Goal: Task Accomplishment & Management: Complete application form

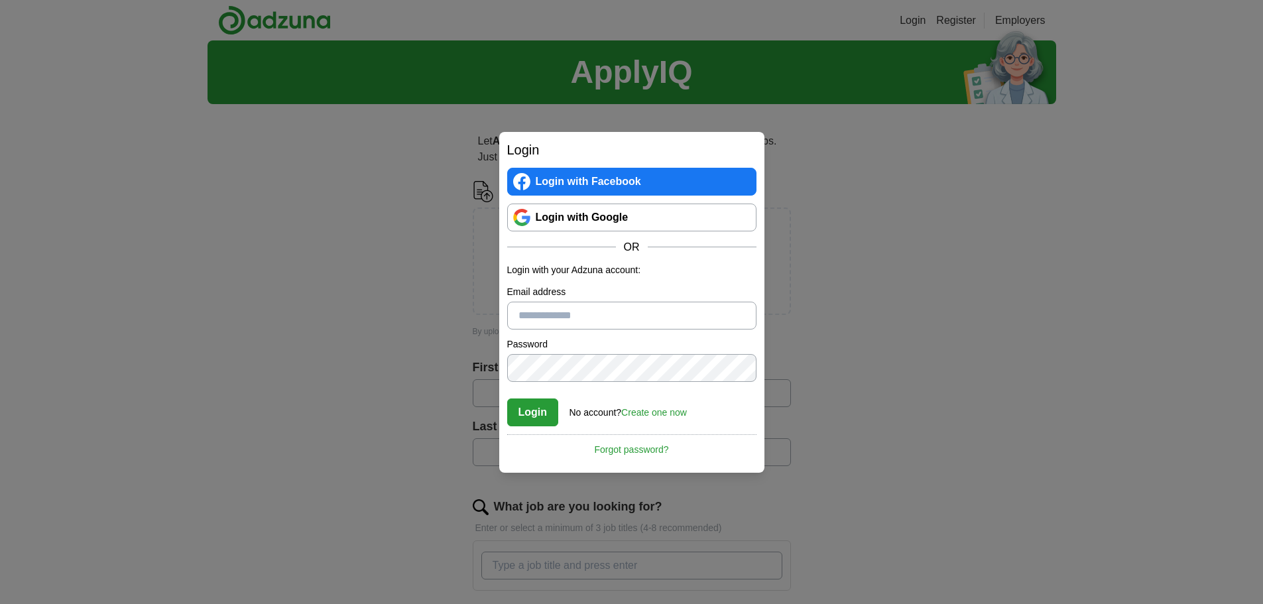
click at [571, 219] on link "Login with Google" at bounding box center [631, 217] width 249 height 28
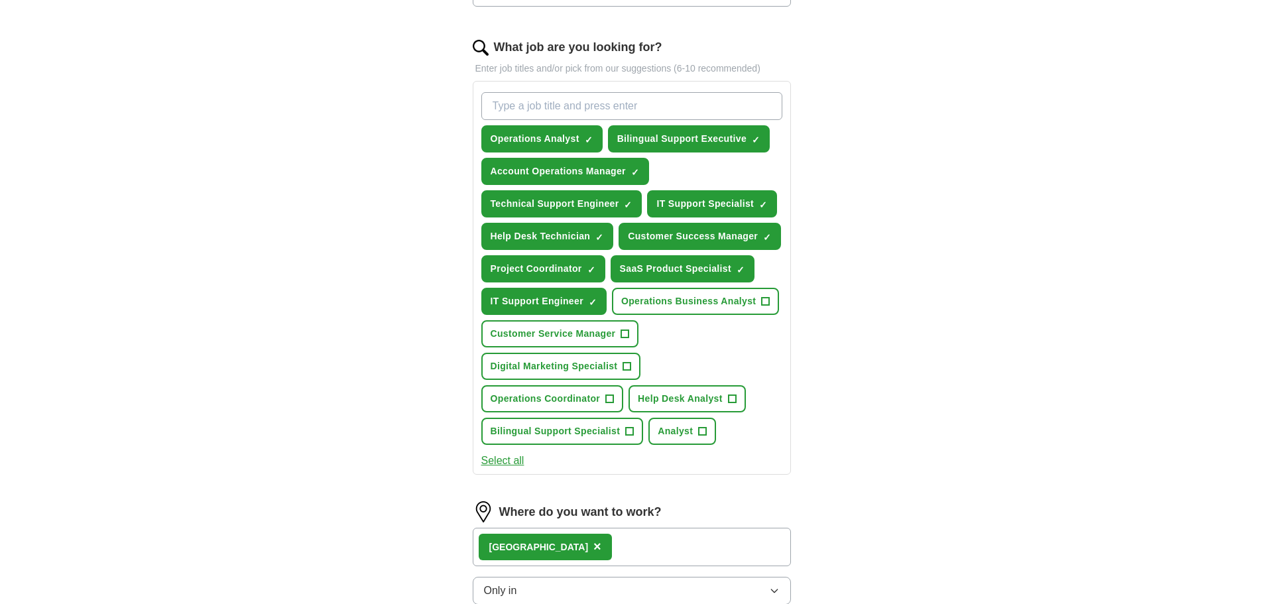
scroll to position [464, 0]
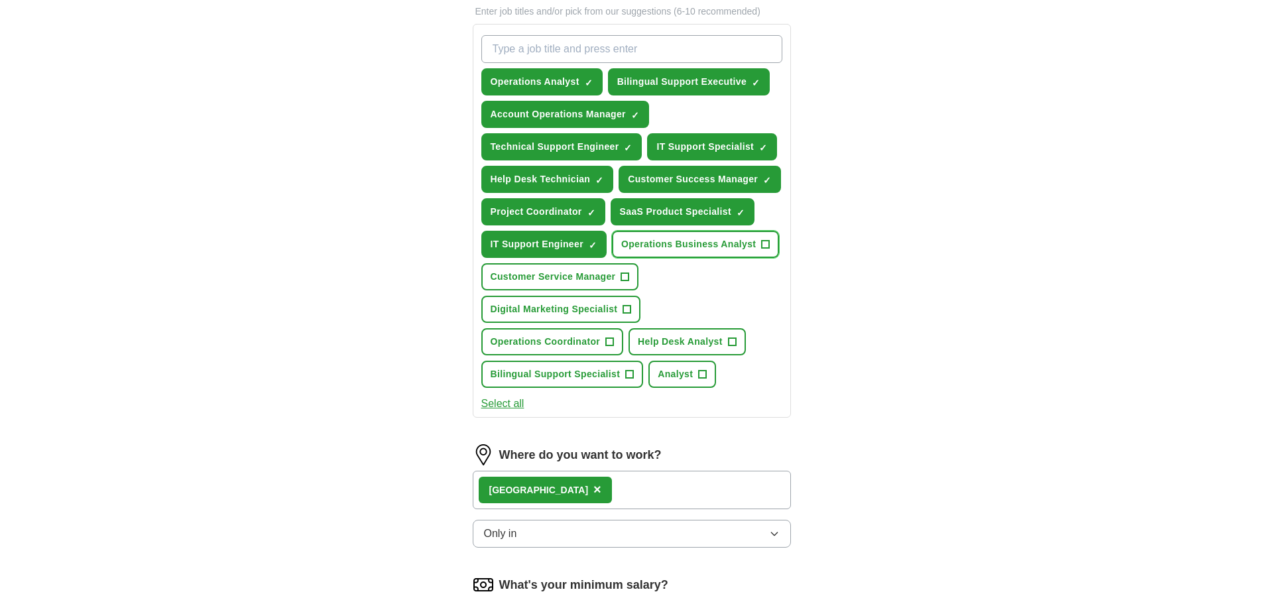
click at [715, 247] on span "Operations Business Analyst" at bounding box center [688, 244] width 135 height 14
click at [568, 306] on span "Digital Marketing Specialist" at bounding box center [553, 309] width 127 height 14
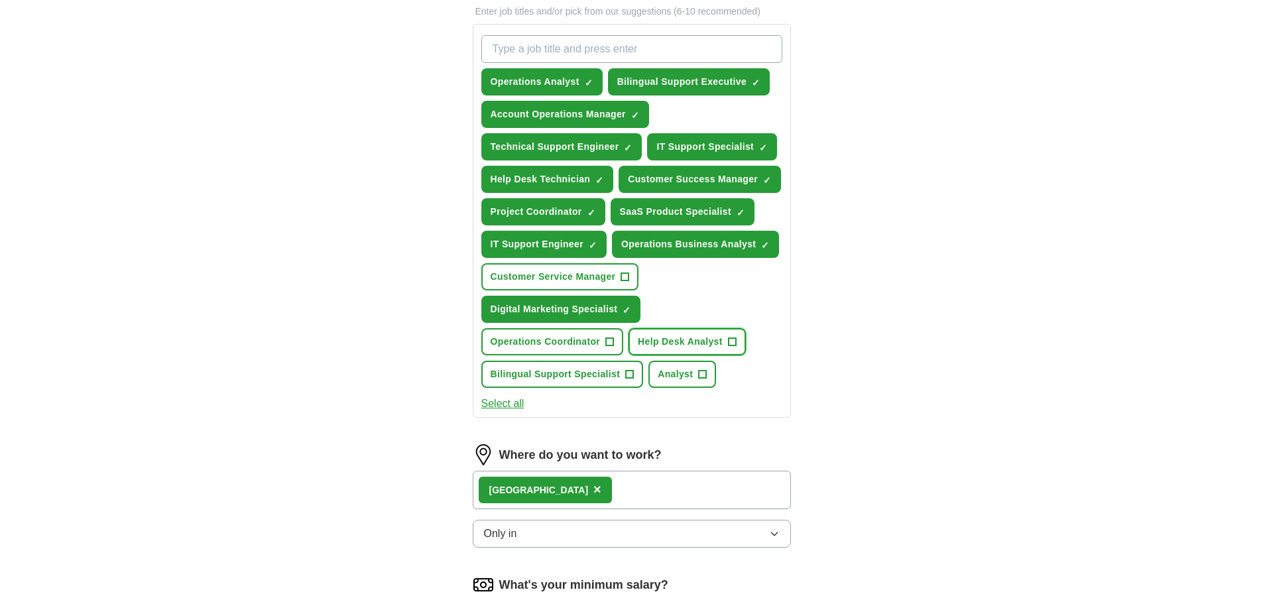
click at [695, 345] on span "Help Desk Analyst" at bounding box center [680, 342] width 85 height 14
click at [671, 381] on button "Analyst +" at bounding box center [682, 374] width 68 height 27
click at [580, 370] on span "Bilingual Support Specialist" at bounding box center [555, 374] width 130 height 14
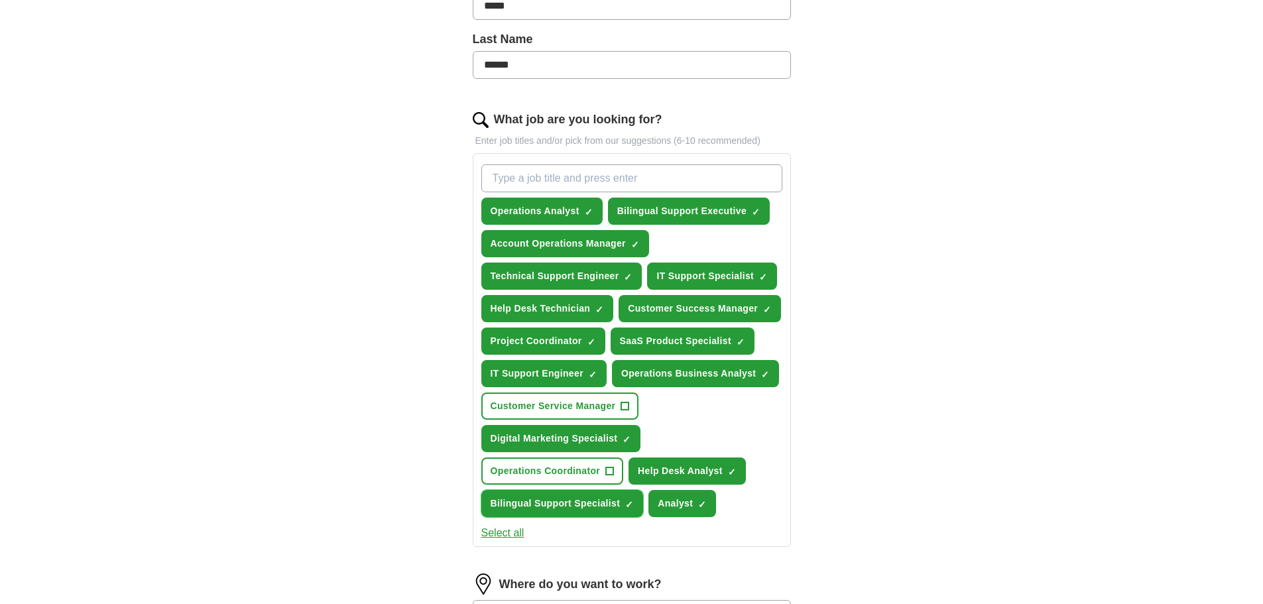
scroll to position [331, 0]
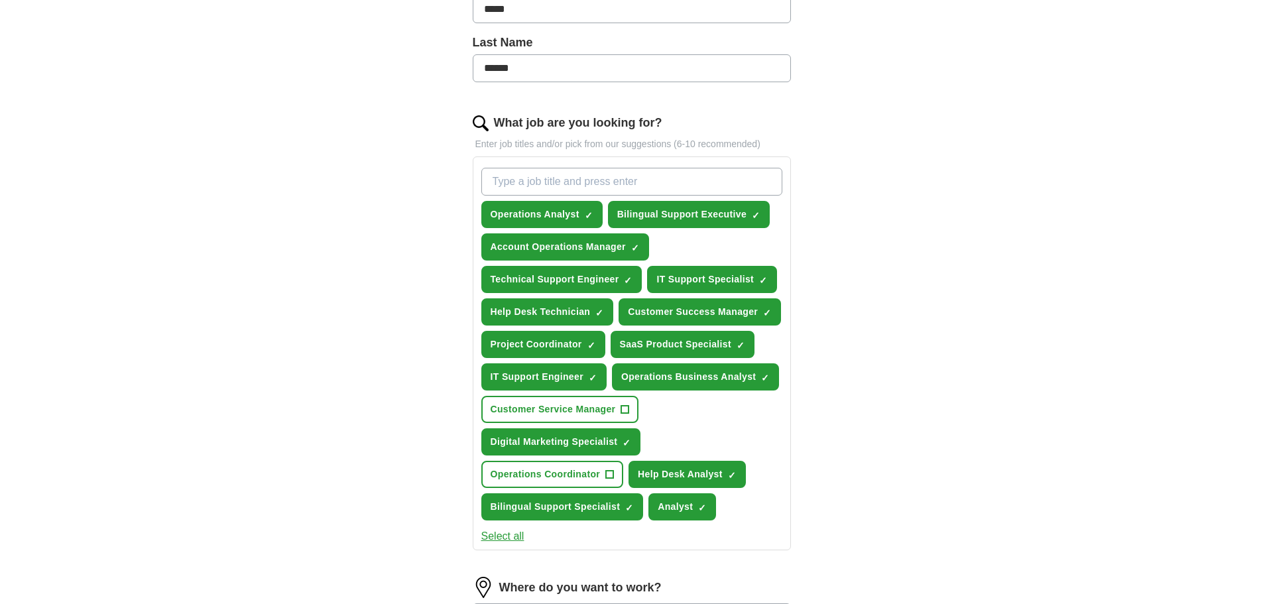
click at [547, 181] on input "What job are you looking for?" at bounding box center [631, 182] width 301 height 28
type input "spanish"
click at [898, 199] on div "ApplyIQ Let ApplyIQ do the hard work of searching and applying for jobs. Just t…" at bounding box center [631, 332] width 848 height 1247
click at [562, 181] on input "spanish" at bounding box center [631, 182] width 301 height 28
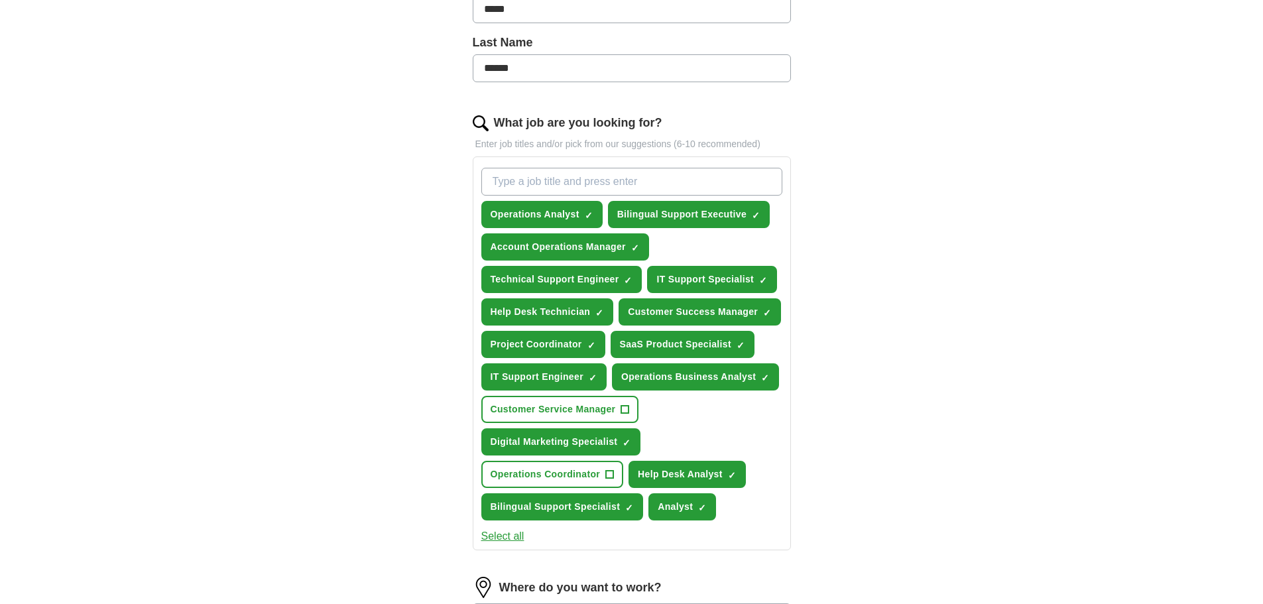
click at [915, 318] on div "ApplyIQ Let ApplyIQ do the hard work of searching and applying for jobs. Just t…" at bounding box center [631, 324] width 848 height 1231
click at [594, 247] on span "Account Operations Manager" at bounding box center [557, 247] width 135 height 14
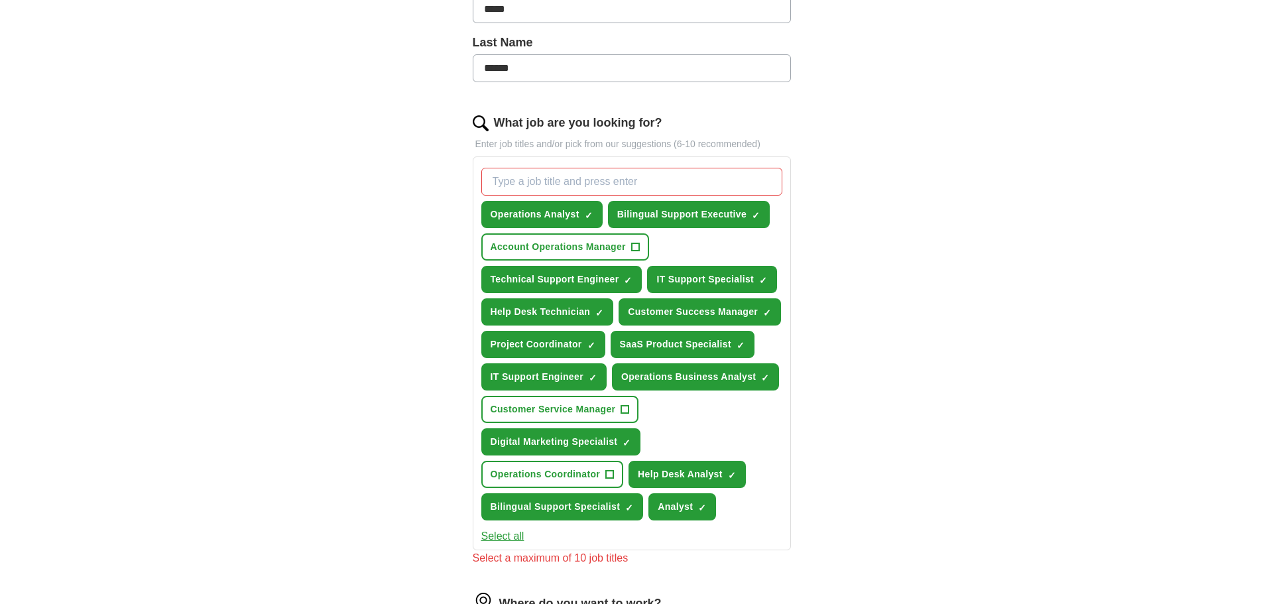
click at [927, 317] on div "ApplyIQ Let ApplyIQ do the hard work of searching and applying for jobs. Just t…" at bounding box center [631, 332] width 848 height 1247
click at [568, 214] on span "Operations Analyst" at bounding box center [534, 214] width 89 height 14
click at [657, 213] on span "Bilingual Support Executive" at bounding box center [681, 214] width 129 height 14
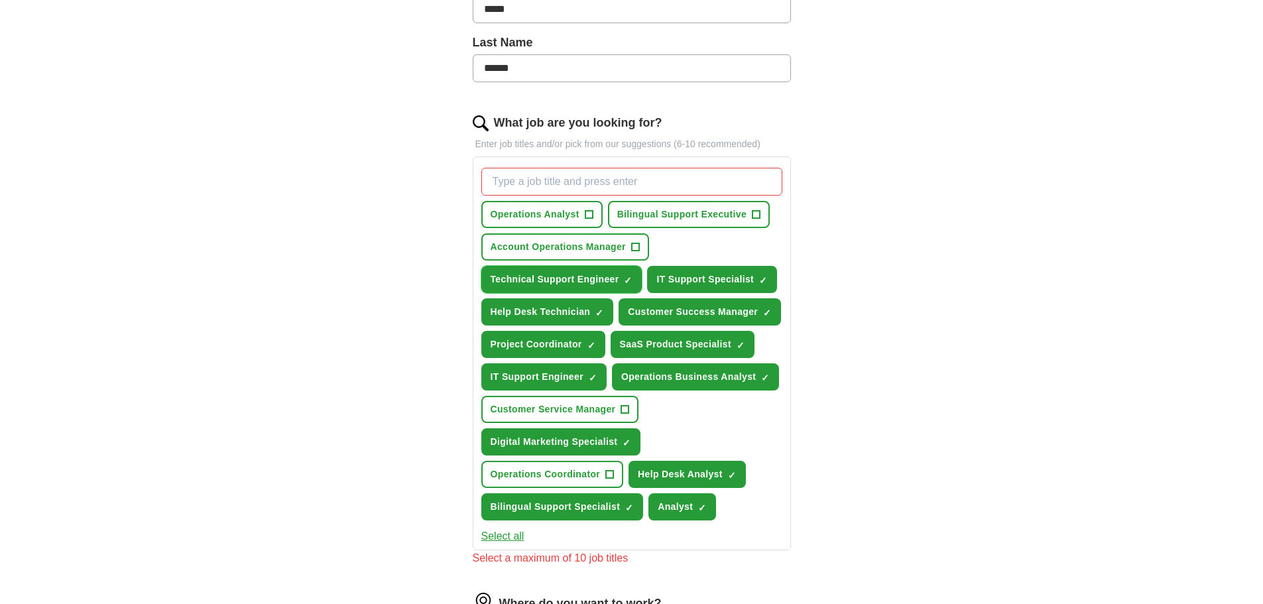
drag, startPoint x: 546, startPoint y: 287, endPoint x: 555, endPoint y: 286, distance: 9.4
click at [551, 286] on button "Technical Support Engineer ✓ ×" at bounding box center [561, 279] width 161 height 27
click at [726, 276] on span "IT Support Specialist" at bounding box center [704, 279] width 97 height 14
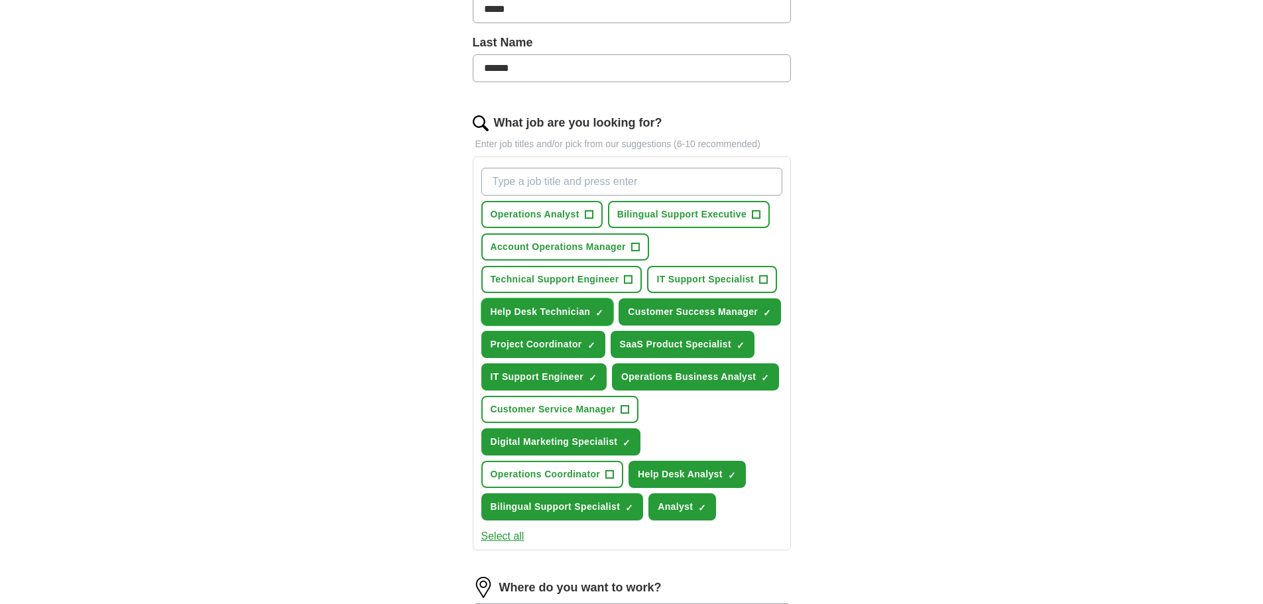
click at [532, 310] on span "Help Desk Technician" at bounding box center [540, 312] width 100 height 14
click at [686, 311] on span "Customer Success Manager" at bounding box center [693, 312] width 130 height 14
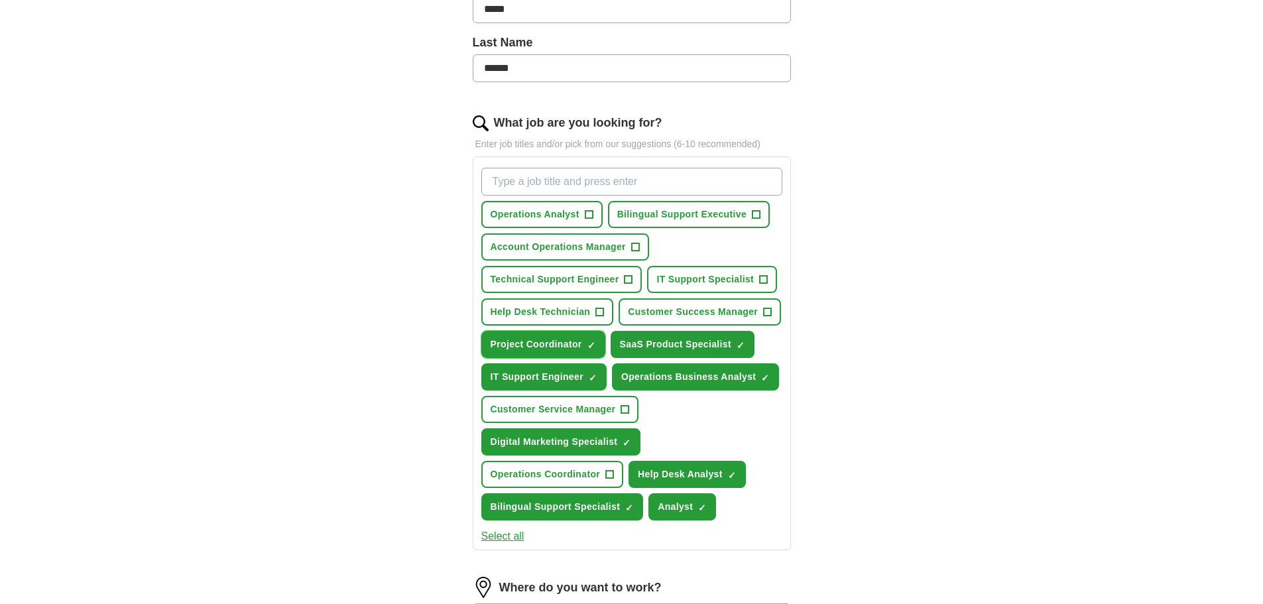
click at [534, 352] on button "Project Coordinator ✓ ×" at bounding box center [543, 344] width 124 height 27
click at [661, 346] on span "SaaS Product Specialist" at bounding box center [675, 344] width 111 height 14
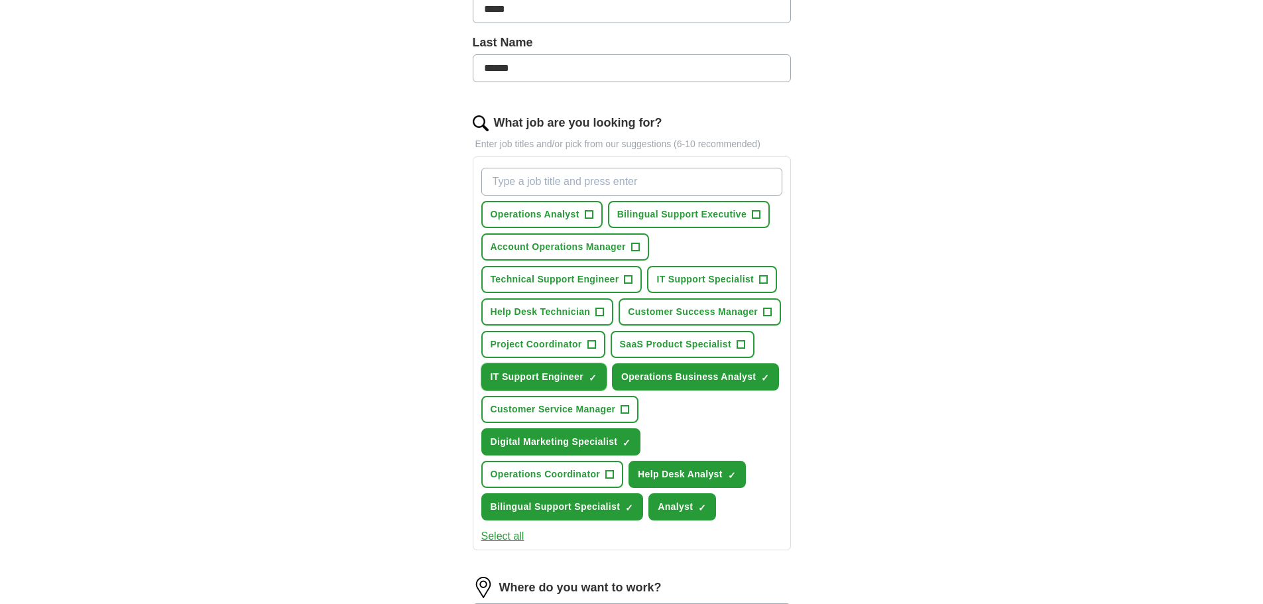
click at [512, 377] on span "IT Support Engineer" at bounding box center [536, 377] width 93 height 14
click at [658, 374] on span "Operations Business Analyst" at bounding box center [688, 377] width 135 height 14
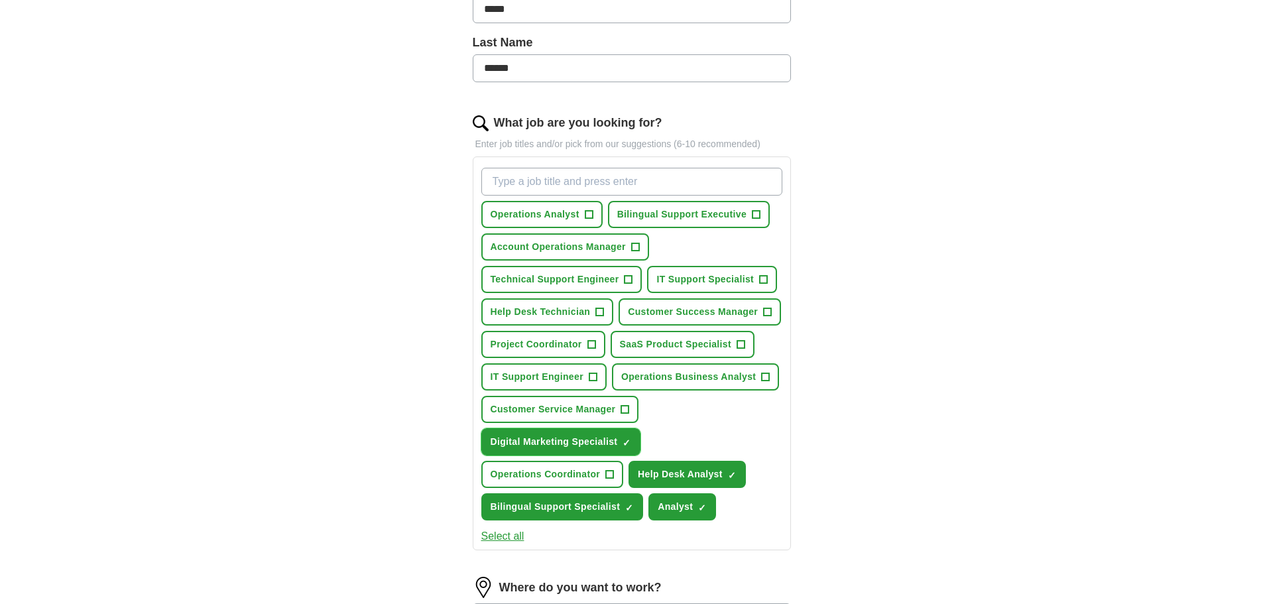
drag, startPoint x: 537, startPoint y: 442, endPoint x: 569, endPoint y: 447, distance: 32.1
click at [537, 442] on span "Digital Marketing Specialist" at bounding box center [553, 442] width 127 height 14
click at [693, 473] on span "Help Desk Analyst" at bounding box center [680, 474] width 85 height 14
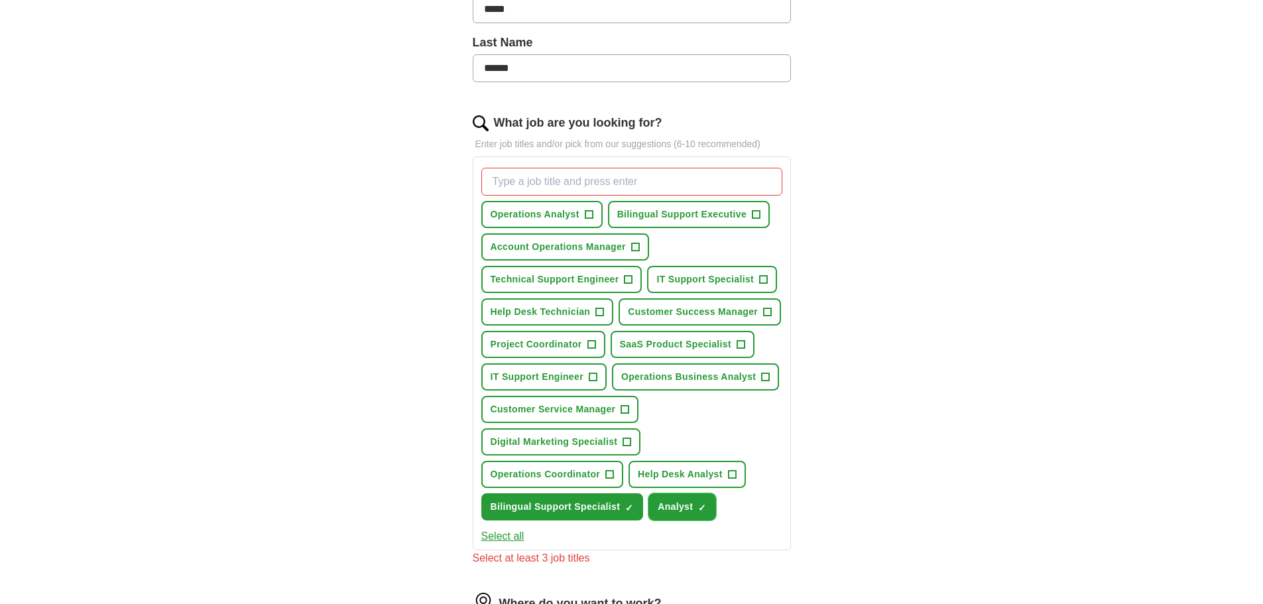
click at [685, 507] on span "Analyst" at bounding box center [674, 507] width 35 height 14
click at [578, 508] on span "Bilingual Support Specialist" at bounding box center [555, 507] width 130 height 14
click at [665, 475] on span "Help Desk Analyst" at bounding box center [680, 474] width 85 height 14
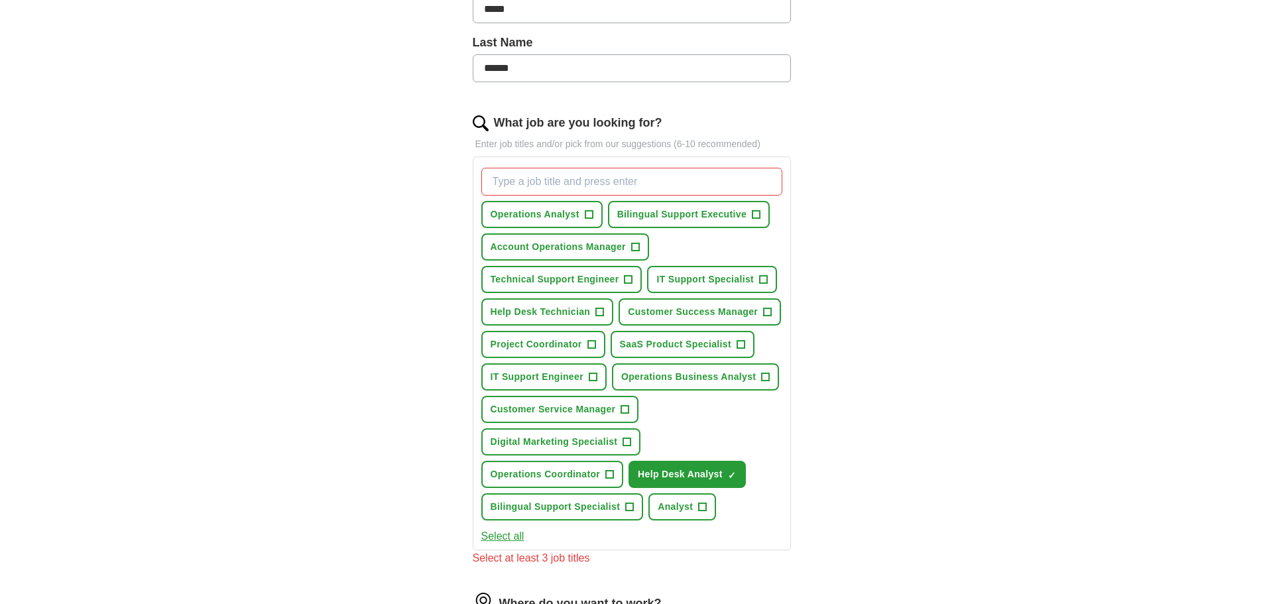
click at [577, 190] on input "What job are you looking for?" at bounding box center [631, 182] width 301 height 28
paste input "Help Desk Technician"
click at [880, 237] on div "ApplyIQ Let ApplyIQ do the hard work of searching and applying for jobs. Just t…" at bounding box center [631, 332] width 848 height 1247
click at [624, 186] on input "Help Desk Technician" at bounding box center [631, 182] width 301 height 28
type input "Help"
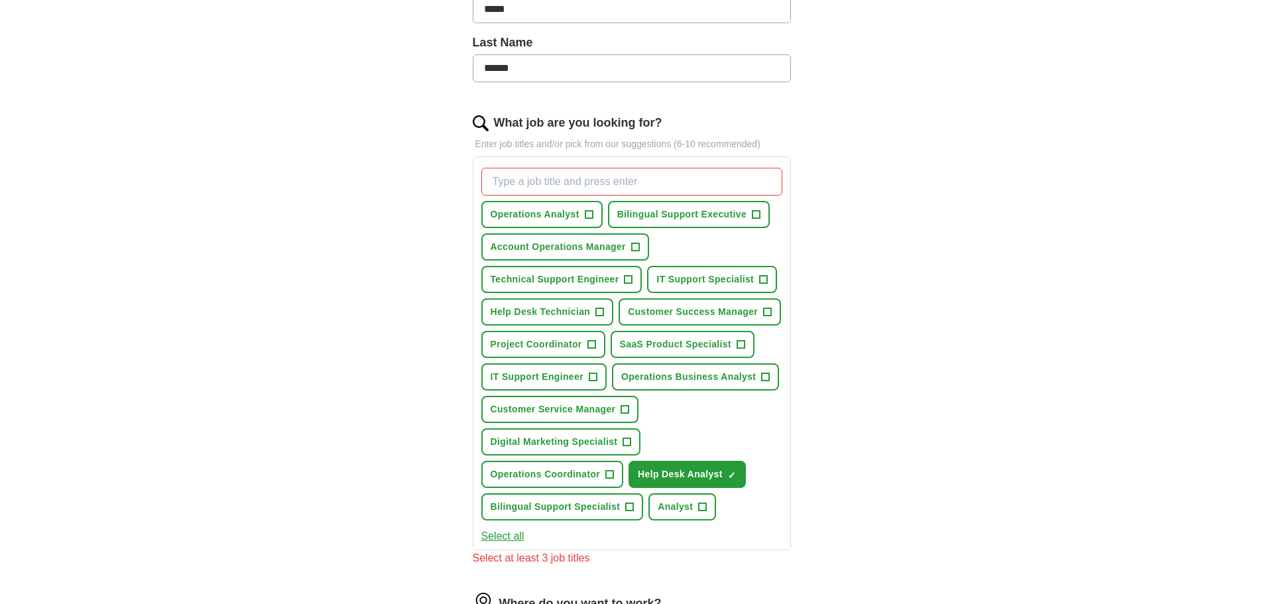
click at [484, 120] on img at bounding box center [481, 123] width 16 height 16
click at [550, 185] on input "What job are you looking for?" at bounding box center [631, 182] width 301 height 28
paste input "Help Desk Technician"
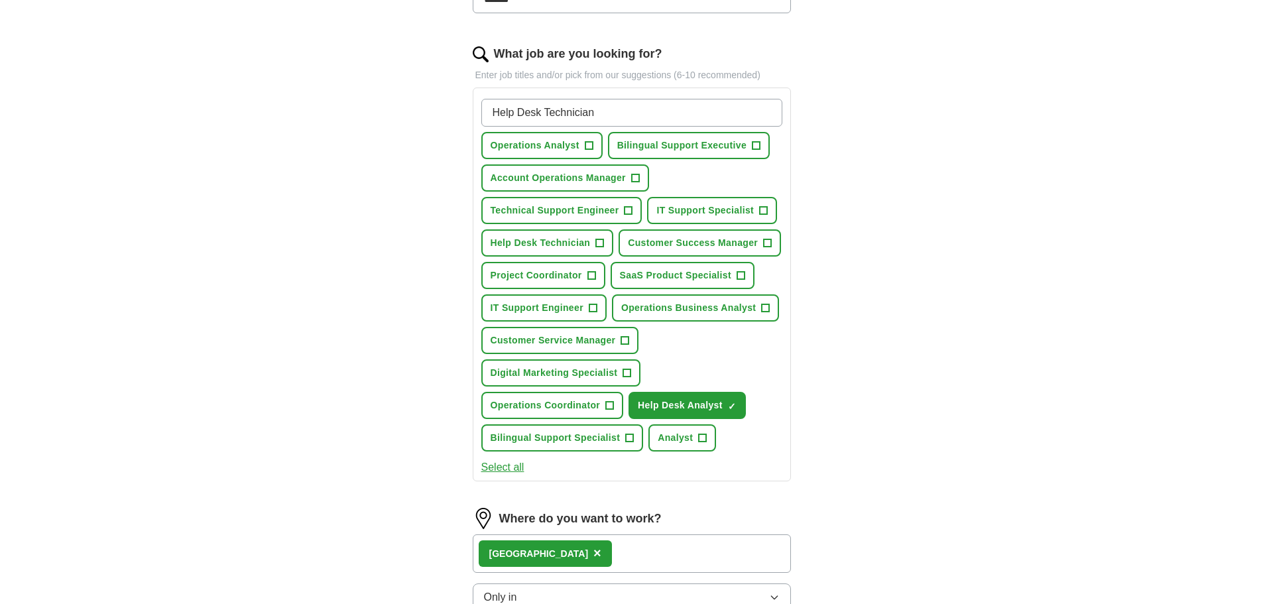
scroll to position [352, 0]
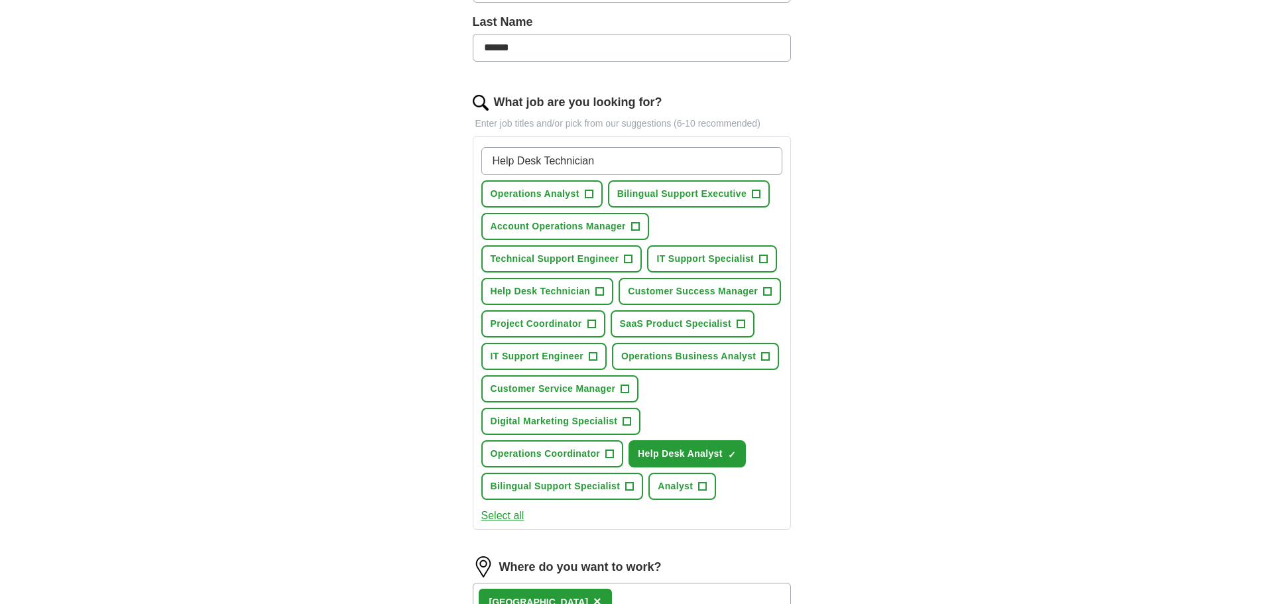
click at [870, 329] on div "ApplyIQ Let ApplyIQ do the hard work of searching and applying for jobs. Just t…" at bounding box center [631, 304] width 848 height 1231
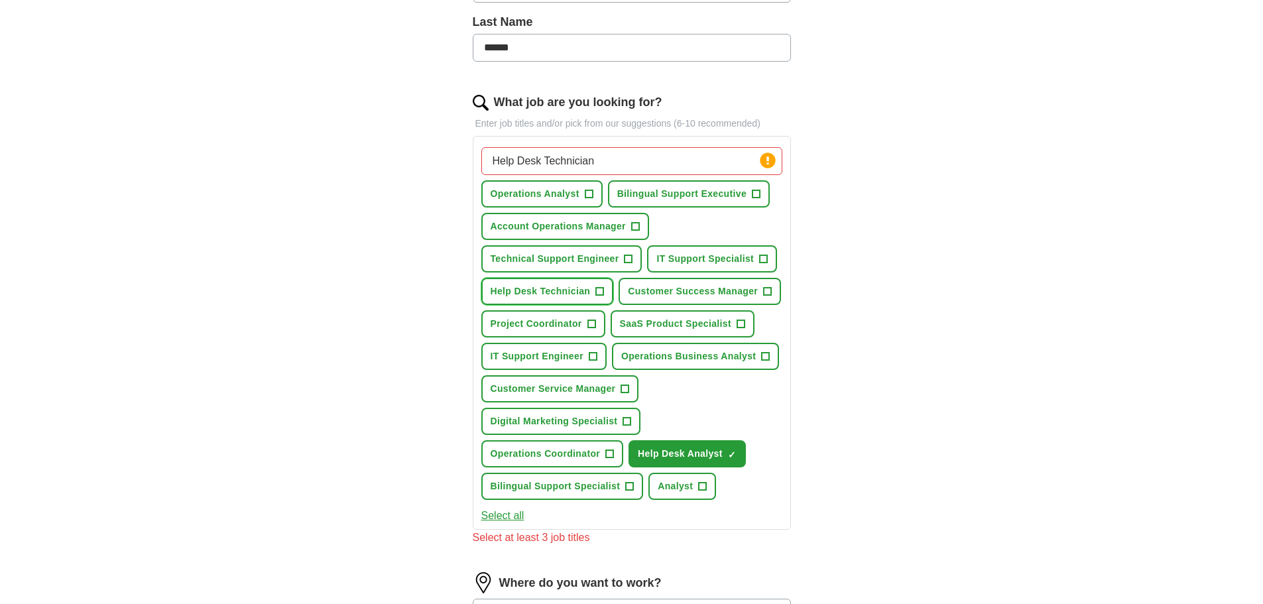
click at [541, 292] on span "Help Desk Technician" at bounding box center [540, 291] width 100 height 14
click at [985, 248] on div "ApplyIQ Let ApplyIQ do the hard work of searching and applying for jobs. Just t…" at bounding box center [631, 312] width 848 height 1247
click at [721, 264] on span "IT Support Specialist" at bounding box center [704, 259] width 97 height 14
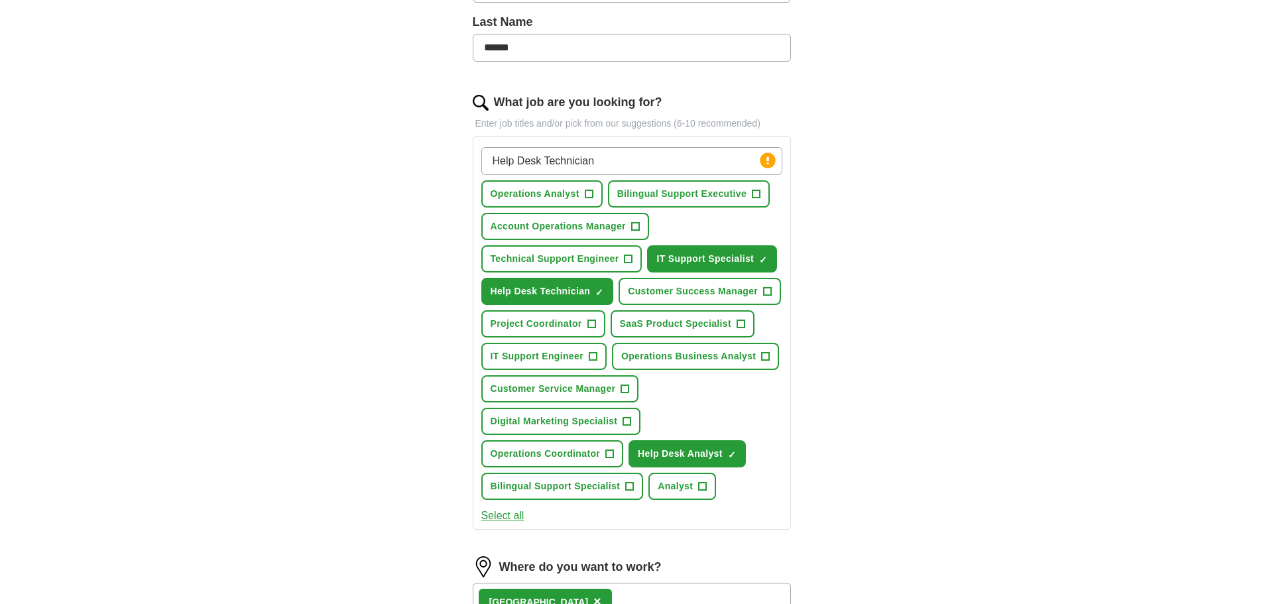
click at [1045, 221] on div "ApplyIQ Let ApplyIQ do the hard work of searching and applying for jobs. Just t…" at bounding box center [631, 304] width 848 height 1231
click at [539, 357] on span "IT Support Engineer" at bounding box center [536, 356] width 93 height 14
click at [1041, 297] on div "ApplyIQ Let ApplyIQ do the hard work of searching and applying for jobs. Just t…" at bounding box center [631, 304] width 848 height 1231
click at [553, 260] on span "Technical Support Engineer" at bounding box center [554, 259] width 129 height 14
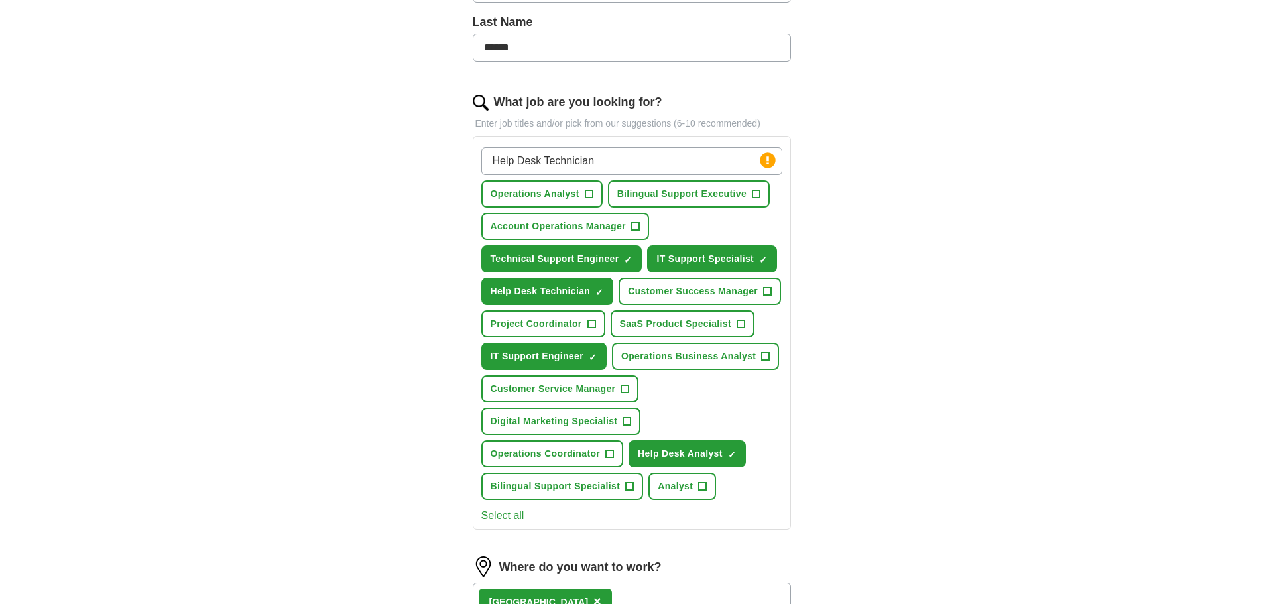
click at [901, 233] on div "ApplyIQ Let ApplyIQ do the hard work of searching and applying for jobs. Just t…" at bounding box center [631, 304] width 848 height 1231
click at [723, 292] on span "Customer Success Manager" at bounding box center [693, 291] width 130 height 14
click at [878, 282] on div "ApplyIQ Let ApplyIQ do the hard work of searching and applying for jobs. Just t…" at bounding box center [631, 304] width 848 height 1231
click at [663, 326] on span "SaaS Product Specialist" at bounding box center [675, 324] width 111 height 14
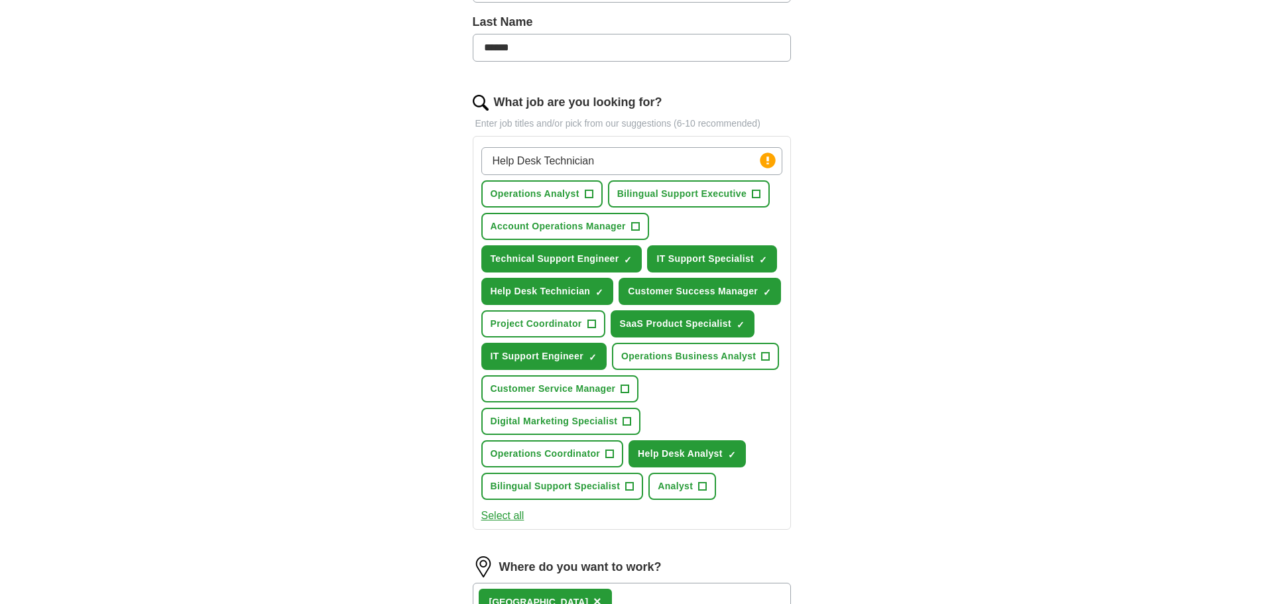
click at [1014, 319] on div "ApplyIQ Let ApplyIQ do the hard work of searching and applying for jobs. Just t…" at bounding box center [631, 304] width 848 height 1231
click at [541, 488] on span "Bilingual Support Specialist" at bounding box center [555, 486] width 130 height 14
click at [1035, 337] on div "ApplyIQ Let ApplyIQ do the hard work of searching and applying for jobs. Just t…" at bounding box center [631, 304] width 848 height 1231
click at [703, 193] on span "Bilingual Support Executive" at bounding box center [681, 194] width 129 height 14
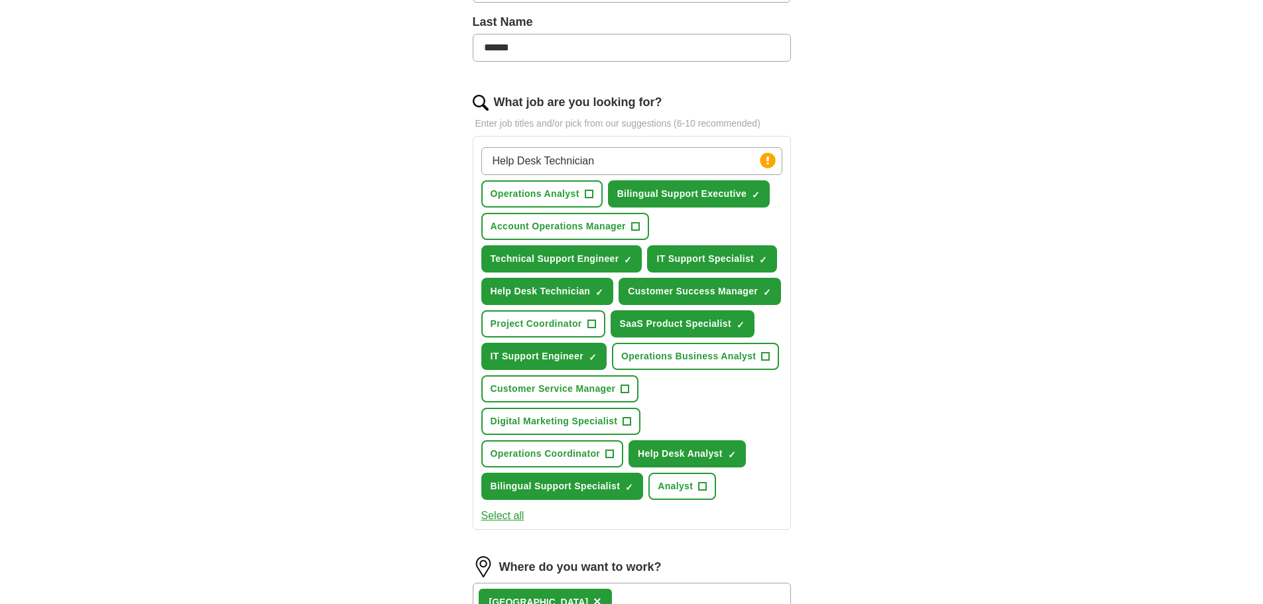
drag, startPoint x: 634, startPoint y: 162, endPoint x: 426, endPoint y: 162, distance: 208.1
click at [426, 162] on div "Let ApplyIQ do the hard work of searching and applying for jobs. Just tell us w…" at bounding box center [632, 341] width 424 height 1157
click at [889, 226] on div "ApplyIQ Let ApplyIQ do the hard work of searching and applying for jobs. Just t…" at bounding box center [631, 304] width 848 height 1231
click at [722, 161] on input "Customer services" at bounding box center [631, 161] width 301 height 28
type input "Customer services"
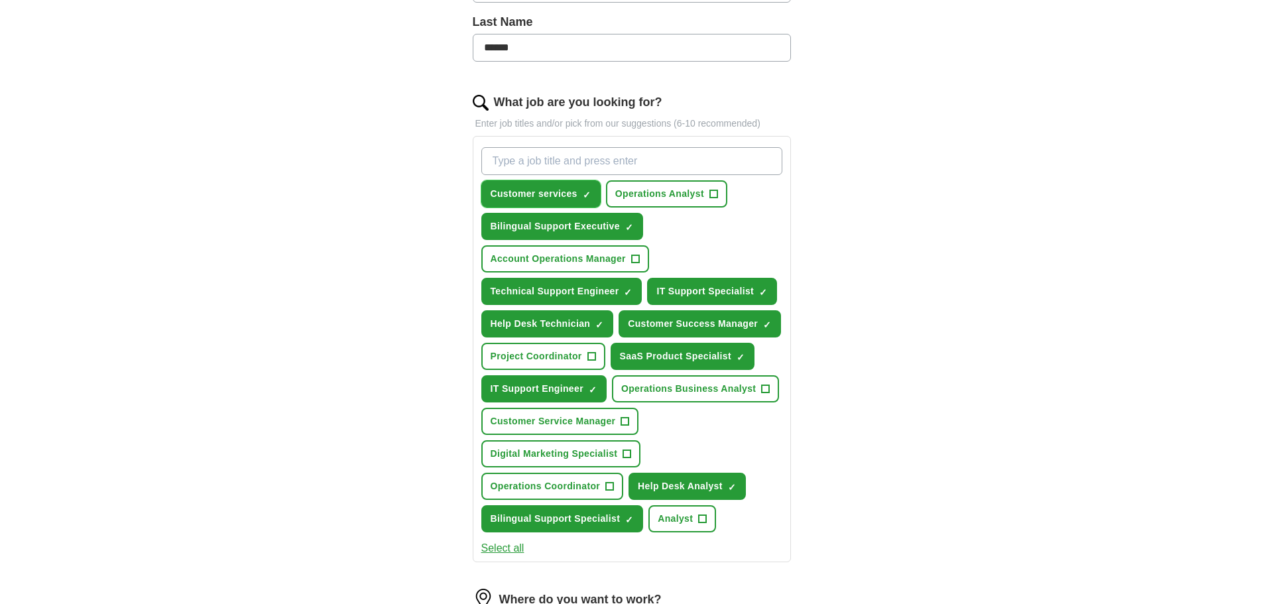
click at [0, 0] on span "×" at bounding box center [0, 0] width 0 height 0
click at [986, 213] on div "ApplyIQ Let ApplyIQ do the hard work of searching and applying for jobs. Just t…" at bounding box center [631, 321] width 848 height 1264
click at [565, 226] on span "Bilingual Support Executive" at bounding box center [554, 226] width 129 height 14
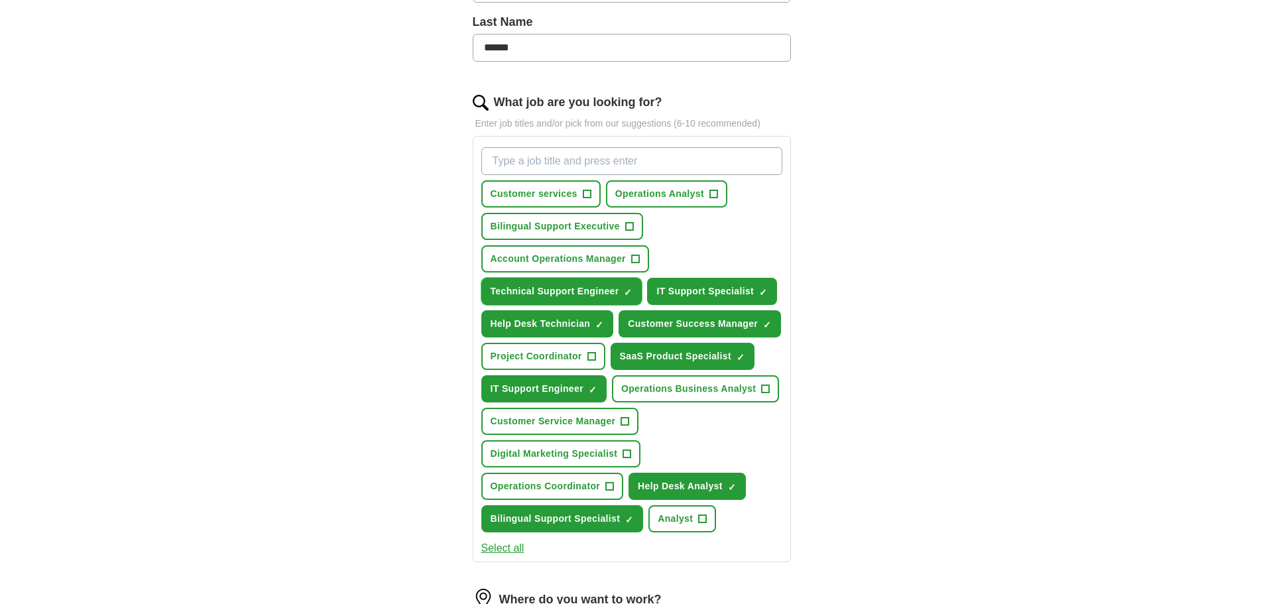
click at [584, 290] on span "Technical Support Engineer" at bounding box center [554, 291] width 129 height 14
click at [724, 296] on span "IT Support Specialist" at bounding box center [704, 291] width 97 height 14
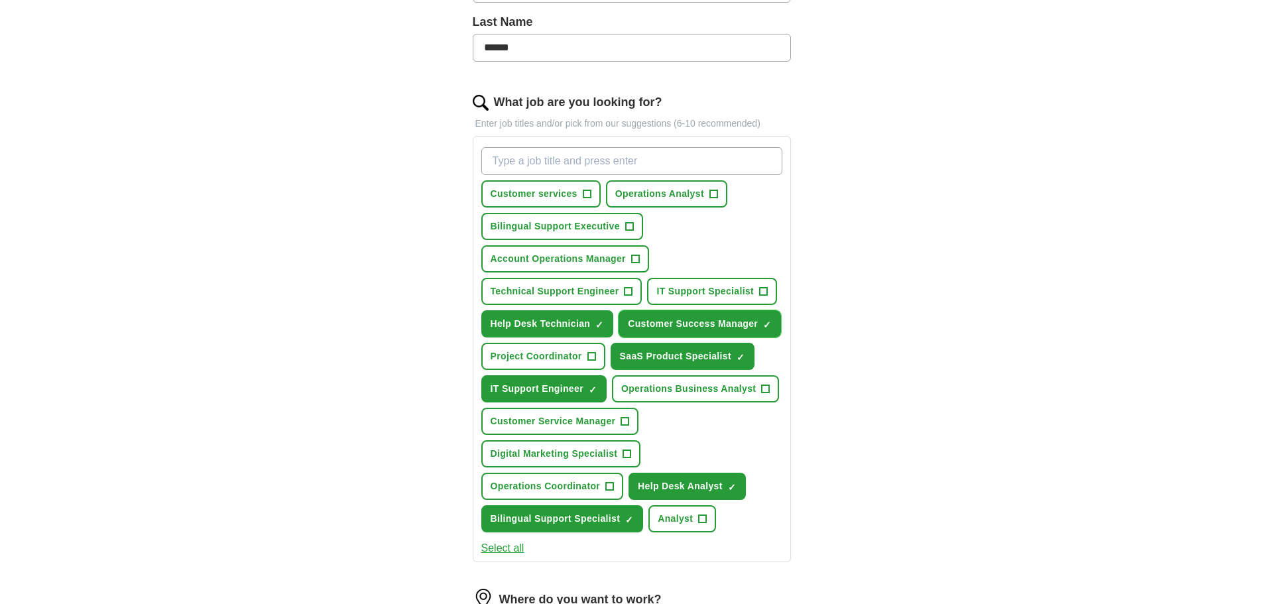
click at [673, 324] on span "Customer Success Manager" at bounding box center [693, 324] width 130 height 14
click at [573, 321] on span "Help Desk Technician" at bounding box center [540, 324] width 100 height 14
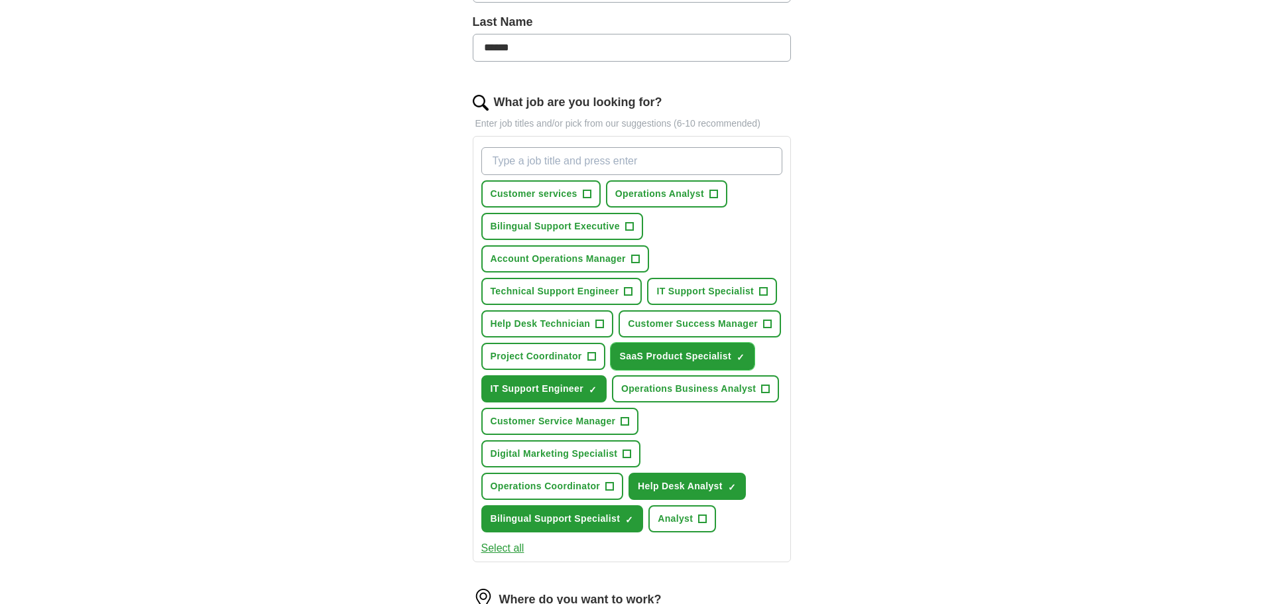
click at [662, 358] on span "SaaS Product Specialist" at bounding box center [675, 356] width 111 height 14
click at [554, 389] on span "IT Support Engineer" at bounding box center [536, 389] width 93 height 14
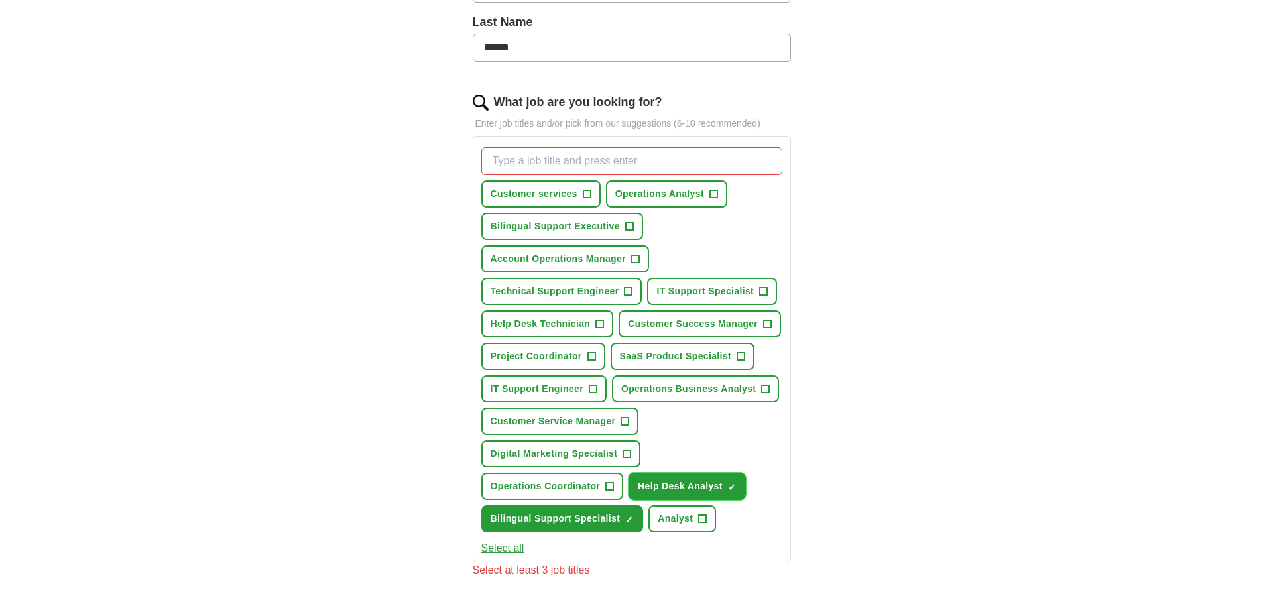
click at [668, 485] on span "Help Desk Analyst" at bounding box center [680, 486] width 85 height 14
click at [567, 522] on span "Bilingual Support Specialist" at bounding box center [555, 519] width 130 height 14
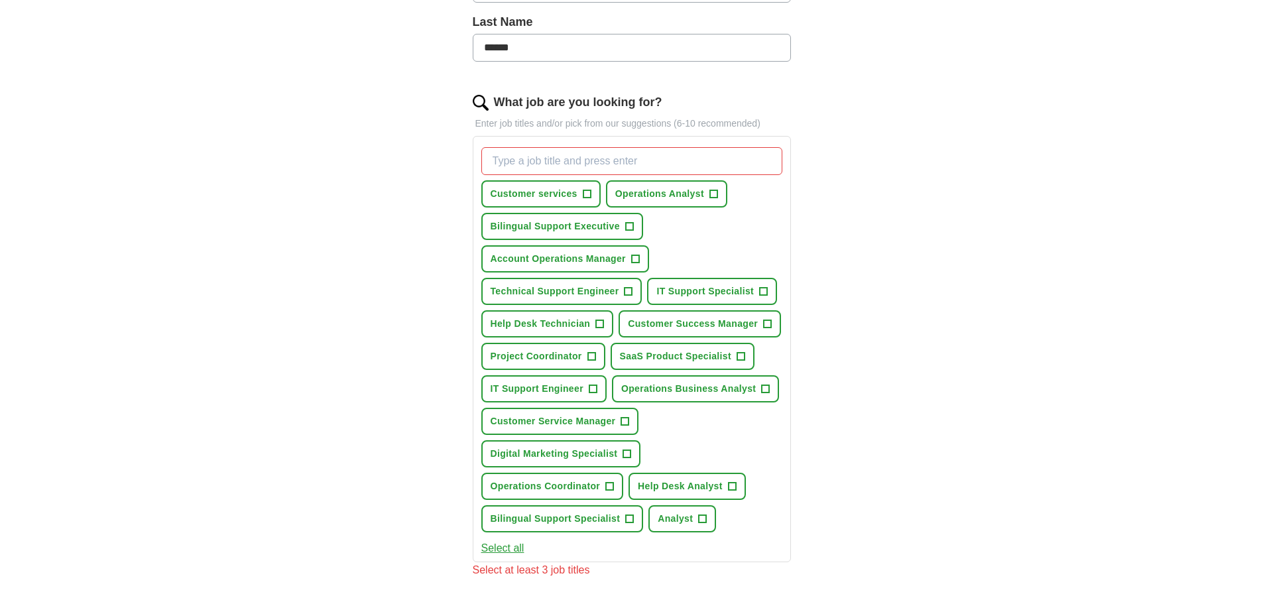
click at [866, 393] on div "ApplyIQ Let ApplyIQ do the hard work of searching and applying for jobs. Just t…" at bounding box center [631, 329] width 848 height 1280
click at [526, 169] on input "What job are you looking for?" at bounding box center [631, 161] width 301 height 28
paste input "IT Support Technician"
type input "IT Support Technician"
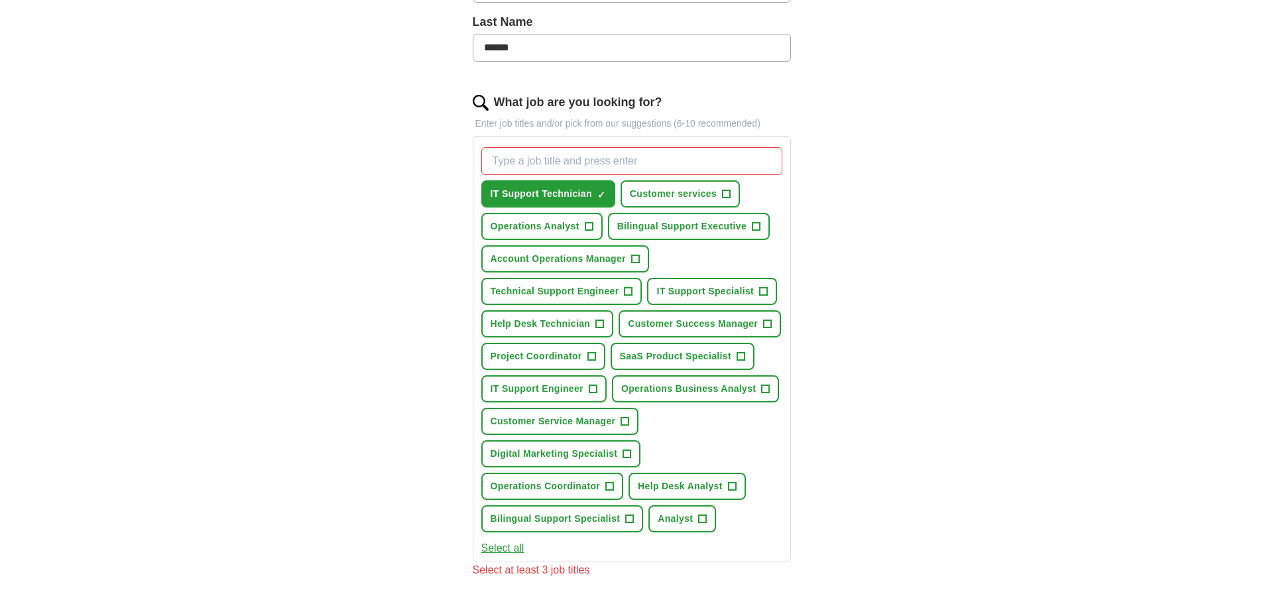
click at [619, 152] on input "What job are you looking for?" at bounding box center [631, 161] width 301 height 28
paste input "Help Desk Analyst"
type input "Help Desk Analyst"
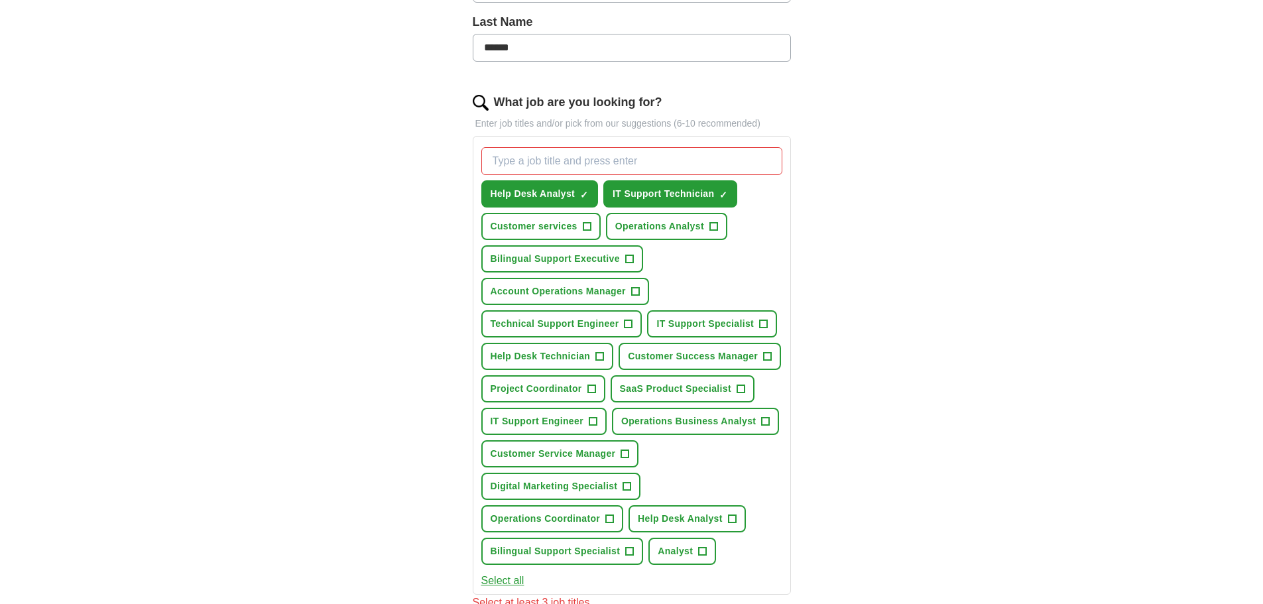
click at [1005, 230] on div "ApplyIQ Let ApplyIQ do the hard work of searching and applying for jobs. Just t…" at bounding box center [631, 345] width 848 height 1312
click at [576, 157] on input "What job are you looking for?" at bounding box center [631, 161] width 301 height 28
paste input "Service Desk Analyst"
type input "Service Desk Analyst"
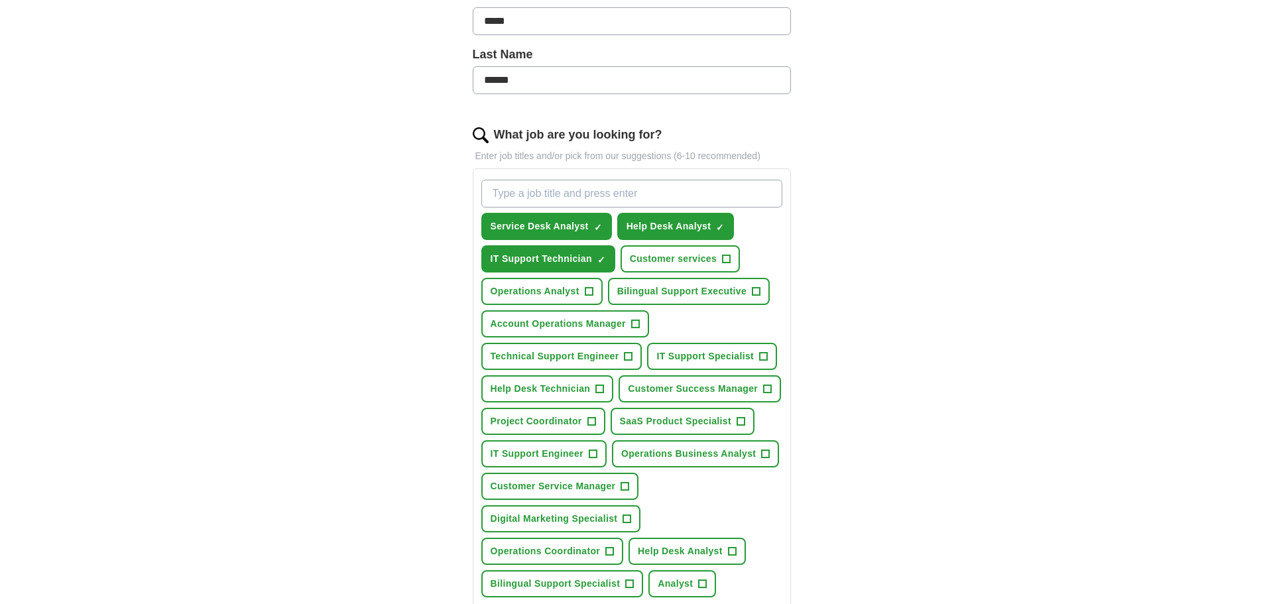
click at [982, 237] on div "ApplyIQ Let ApplyIQ do the hard work of searching and applying for jobs. Just t…" at bounding box center [631, 369] width 848 height 1296
click at [600, 191] on input "What job are you looking for?" at bounding box center [631, 194] width 301 height 28
paste input "Technical Support Specialist"
type input "Technical Support Specialist"
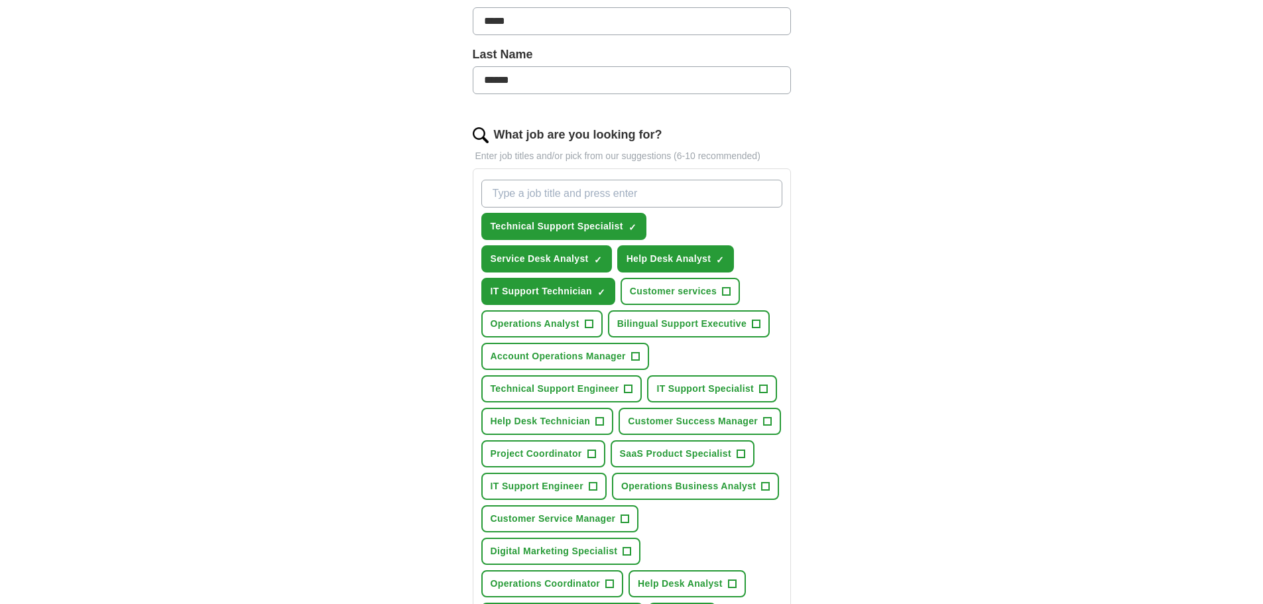
click at [1011, 253] on div "ApplyIQ Let ApplyIQ do the hard work of searching and applying for jobs. Just t…" at bounding box center [631, 385] width 848 height 1329
drag, startPoint x: 601, startPoint y: 196, endPoint x: 612, endPoint y: 195, distance: 10.6
click at [601, 195] on input "What job are you looking for?" at bounding box center [631, 194] width 301 height 28
paste input "Application Support Analyst"
type input "Application Support Analyst"
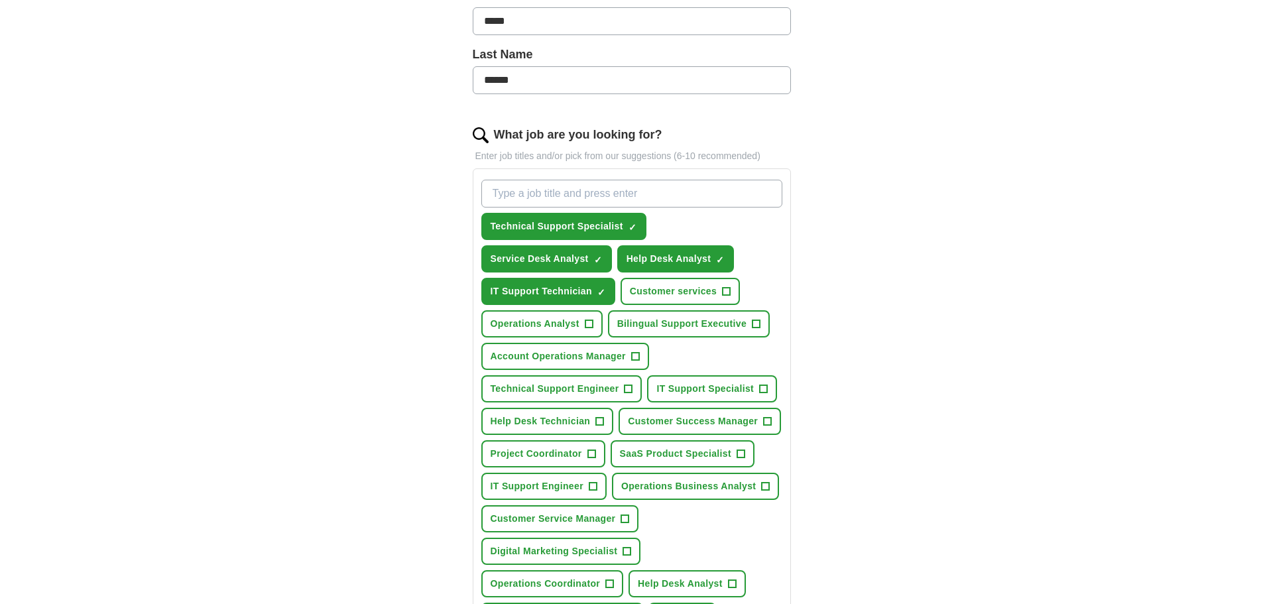
scroll to position [352, 0]
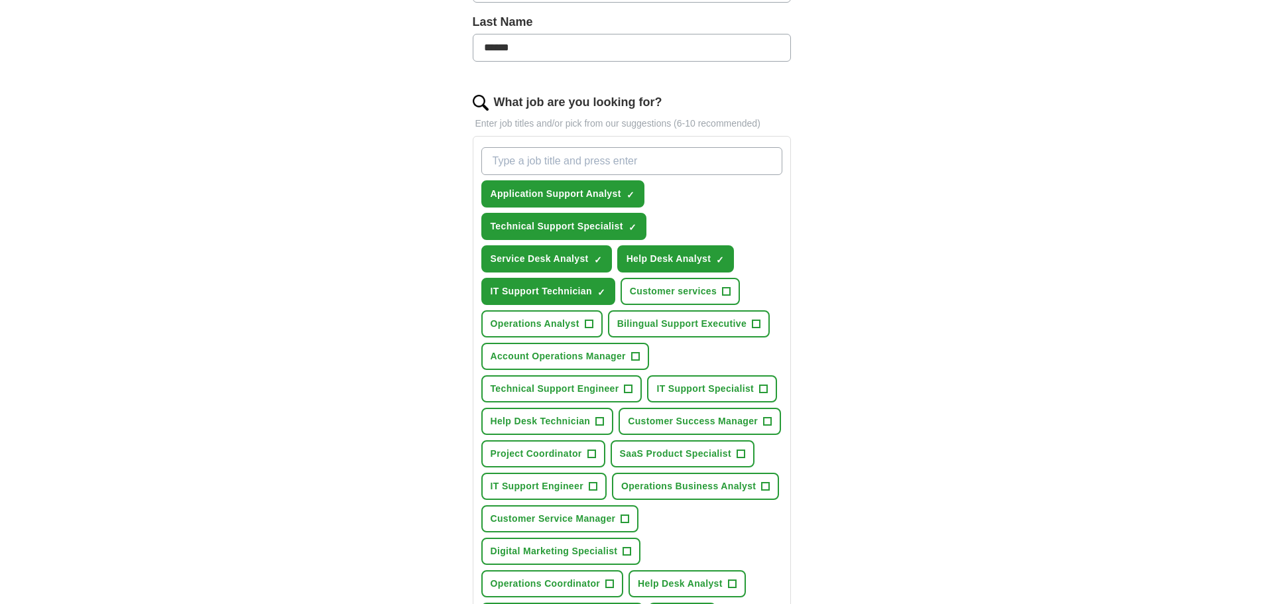
click at [899, 217] on div "ApplyIQ Let ApplyIQ do the hard work of searching and applying for jobs. Just t…" at bounding box center [631, 369] width 848 height 1361
click at [531, 489] on span "IT Support Engineer" at bounding box center [536, 486] width 93 height 14
click at [1022, 270] on div "ApplyIQ Let ApplyIQ do the hard work of searching and applying for jobs. Just t…" at bounding box center [631, 369] width 848 height 1361
click at [559, 163] on input "What job are you looking for?" at bounding box center [631, 161] width 301 height 28
paste input "Junior Systems Administrator"
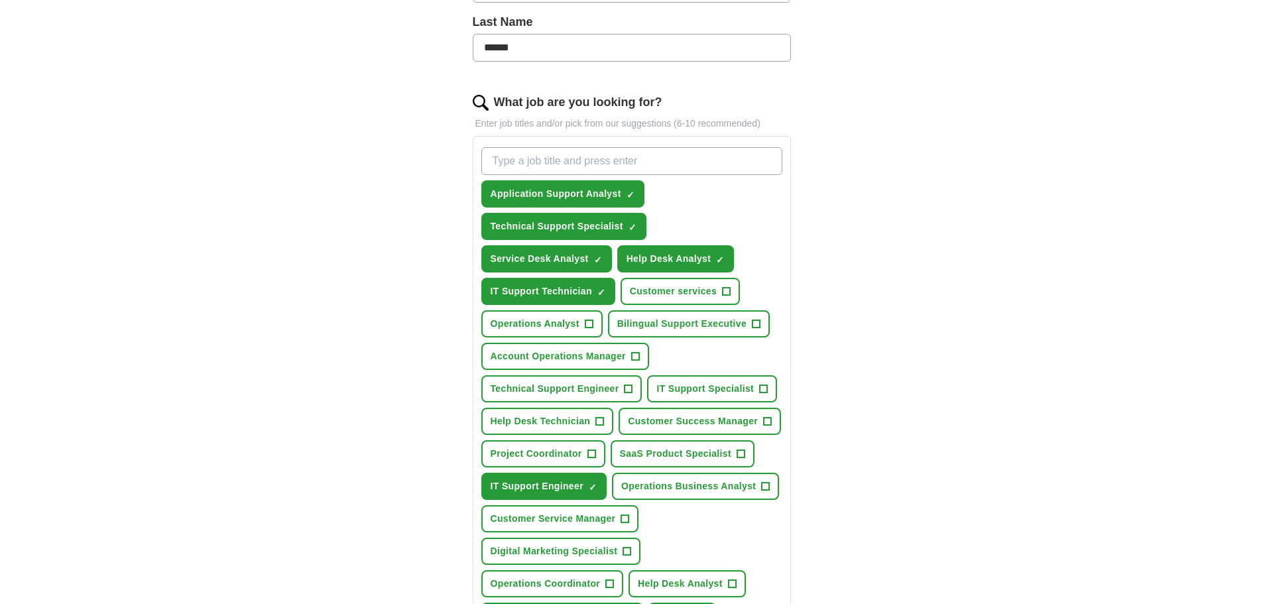
type input "Junior Systems Administrator"
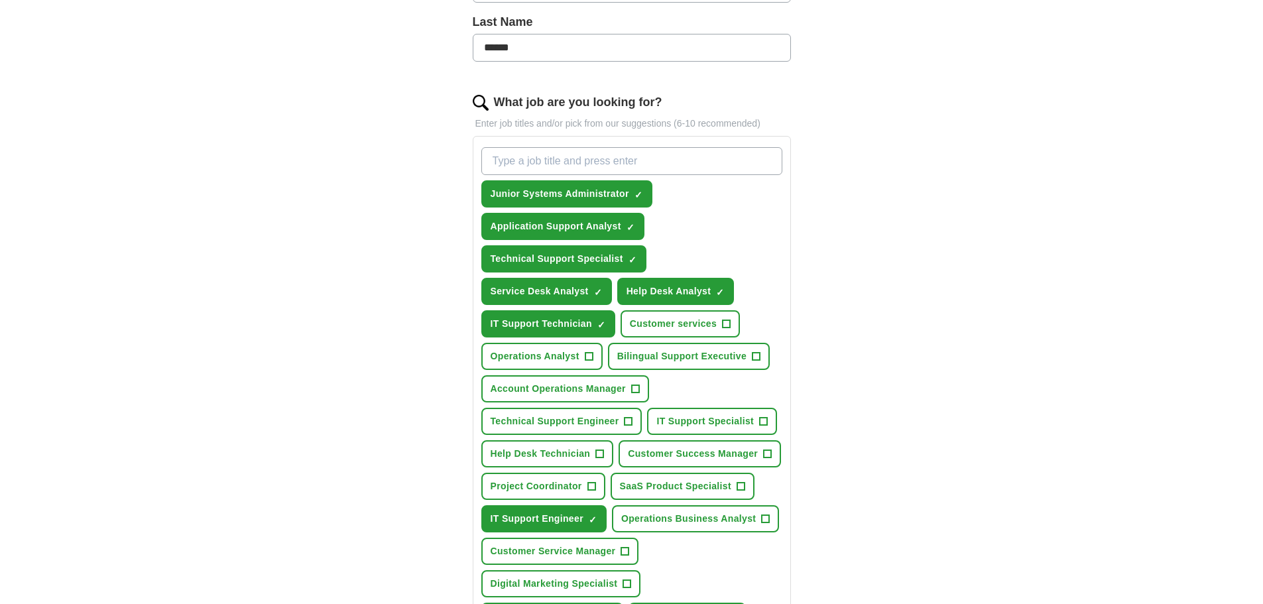
click at [987, 279] on div "ApplyIQ Let ApplyIQ do the hard work of searching and applying for jobs. Just t…" at bounding box center [631, 386] width 848 height 1394
click at [597, 160] on input "What job are you looking for?" at bounding box center [631, 161] width 301 height 28
paste input "Desktop Support Technician"
type input "Desktop Support Technician"
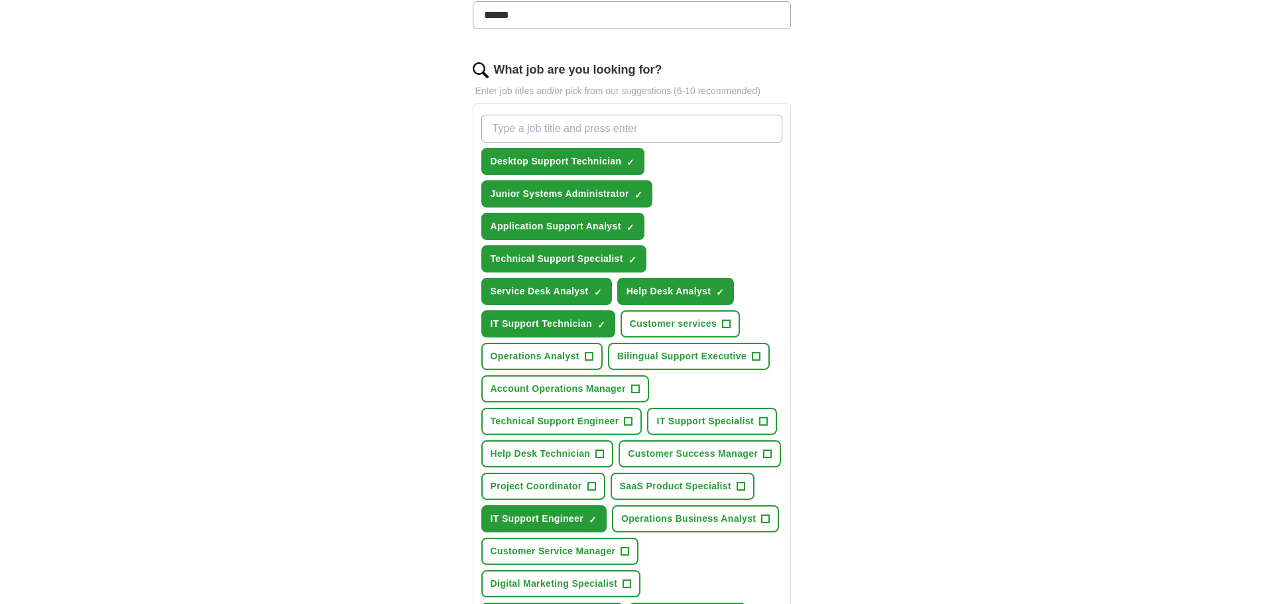
click at [974, 318] on div "ApplyIQ Let ApplyIQ do the hard work of searching and applying for jobs. Just t…" at bounding box center [631, 369] width 848 height 1426
click at [581, 129] on input "What job are you looking for?" at bounding box center [631, 129] width 301 height 28
paste input "Junior Network Support Engineer"
type input "Junior Network Support Engineer"
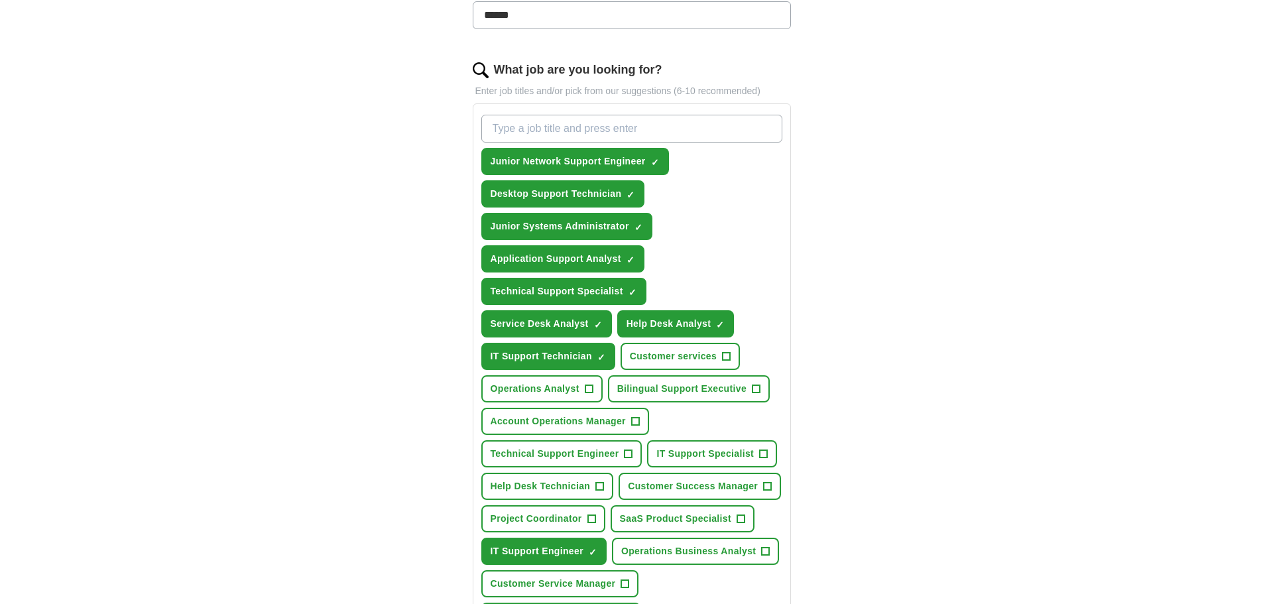
click at [615, 133] on input "What job are you looking for?" at bounding box center [631, 129] width 301 height 28
click at [926, 258] on div "ApplyIQ Let ApplyIQ do the hard work of searching and applying for jobs. Just t…" at bounding box center [631, 385] width 848 height 1459
click at [642, 131] on input "What job are you looking for?" at bounding box center [631, 129] width 301 height 28
paste input "IT Operations Analyst"
type input "IT Operations Analyst"
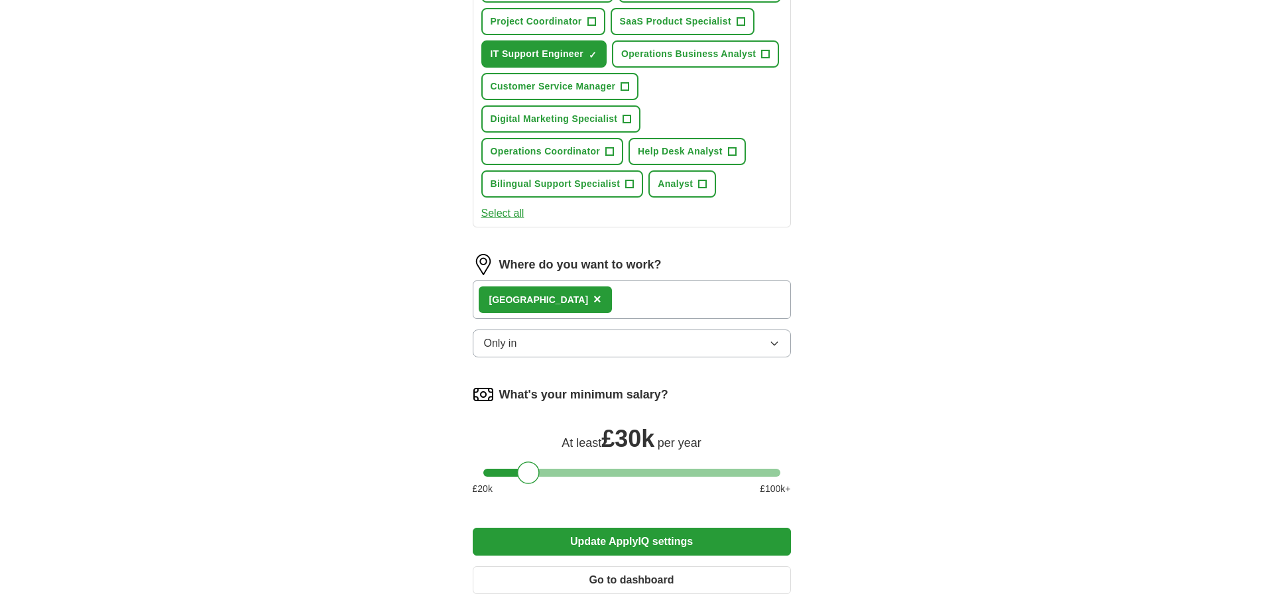
scroll to position [947, 0]
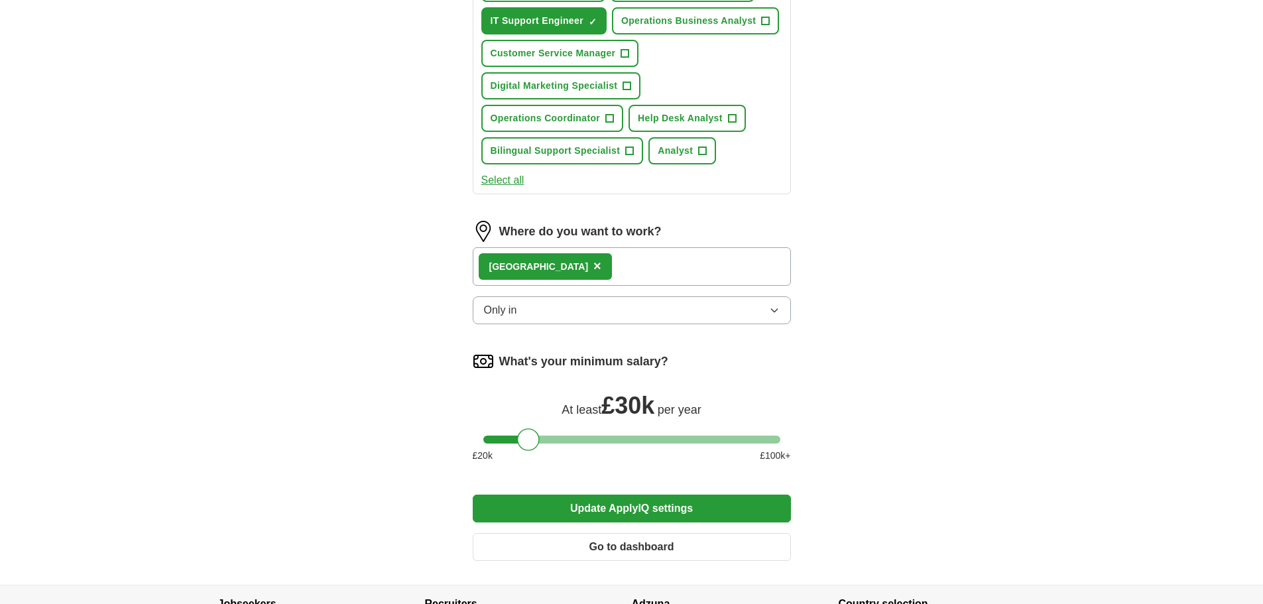
click at [580, 313] on button "Only in" at bounding box center [632, 310] width 318 height 28
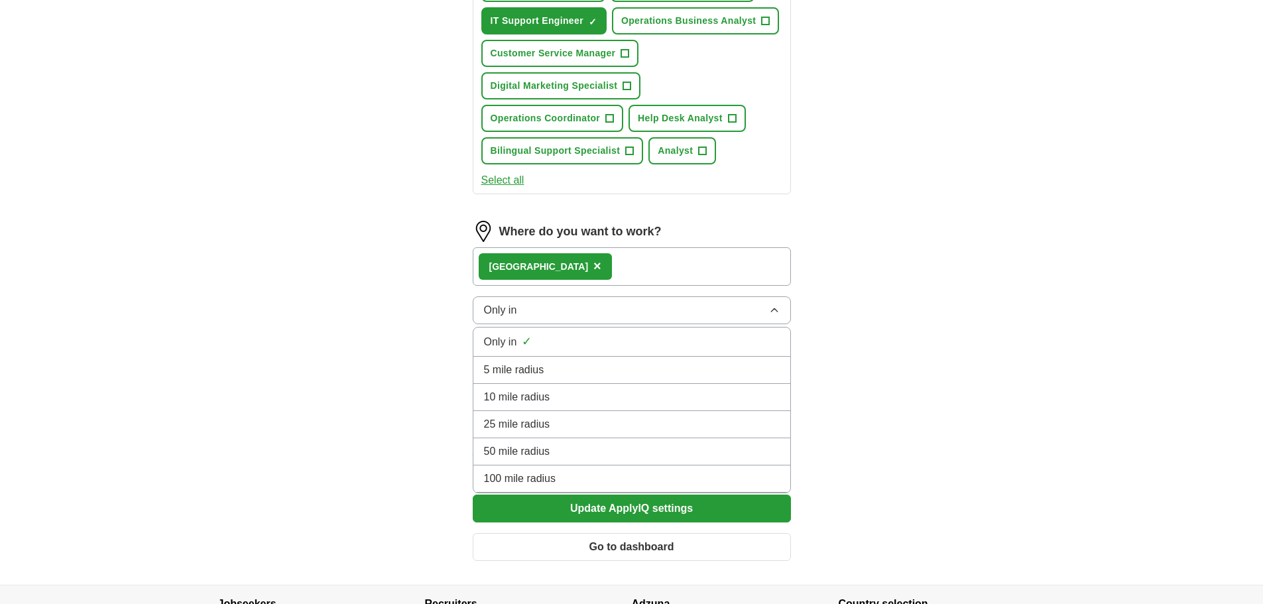
click at [511, 372] on span "5 mile radius" at bounding box center [514, 370] width 60 height 16
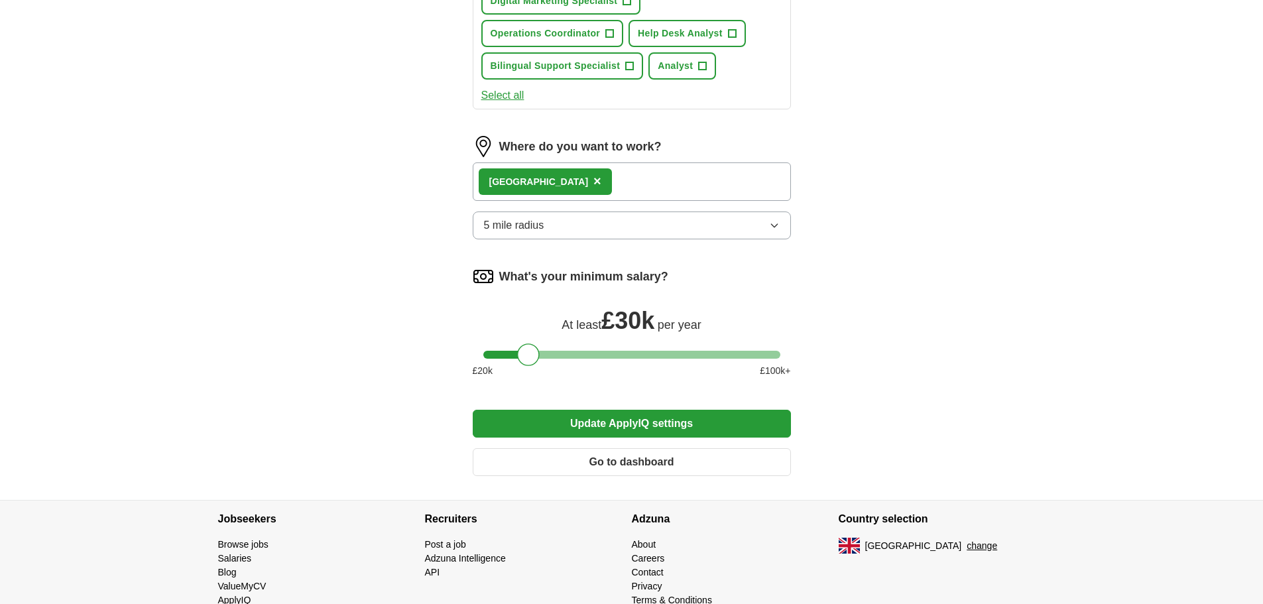
scroll to position [1076, 0]
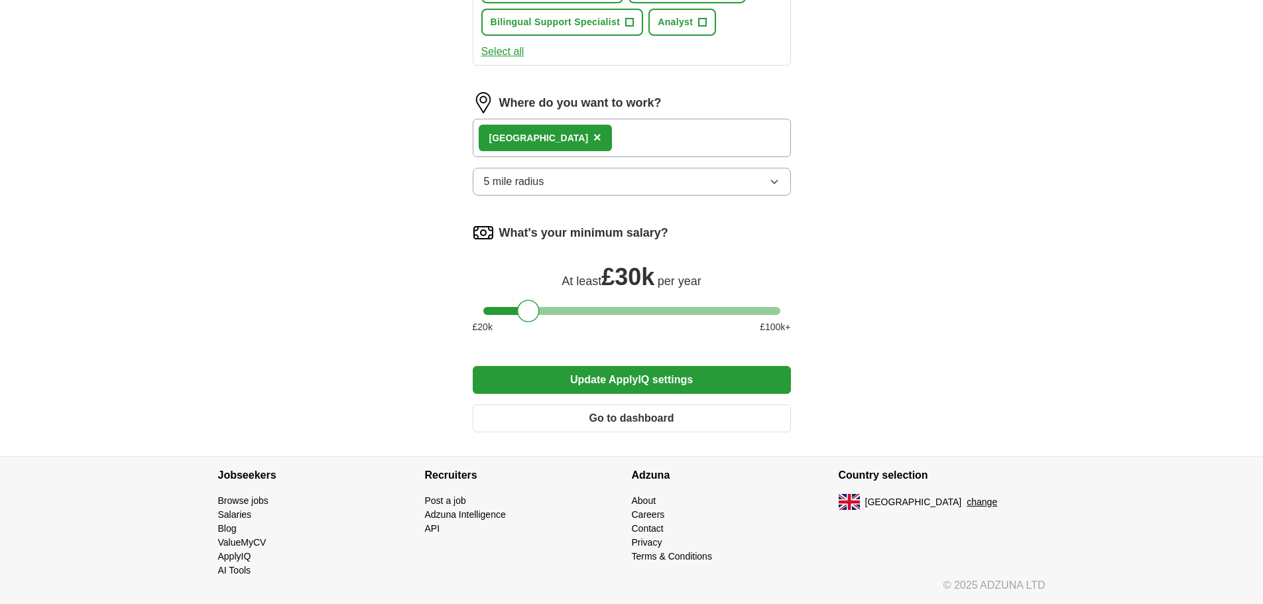
click at [594, 380] on button "Update ApplyIQ settings" at bounding box center [632, 380] width 318 height 28
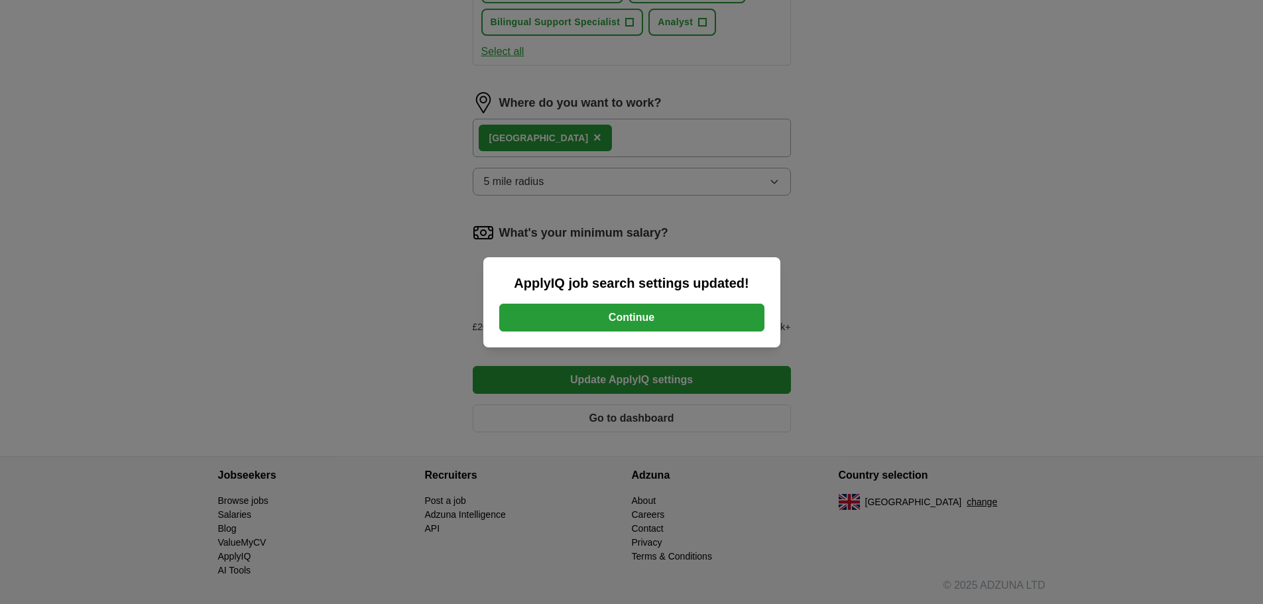
click at [627, 317] on button "Continue" at bounding box center [631, 318] width 265 height 28
